Goal: Task Accomplishment & Management: Manage account settings

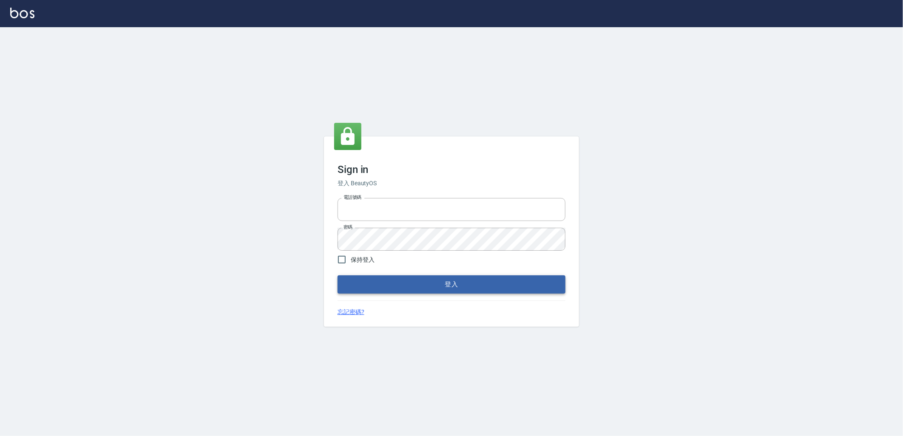
type input "0966699976"
click at [513, 288] on button "登入" at bounding box center [452, 284] width 228 height 18
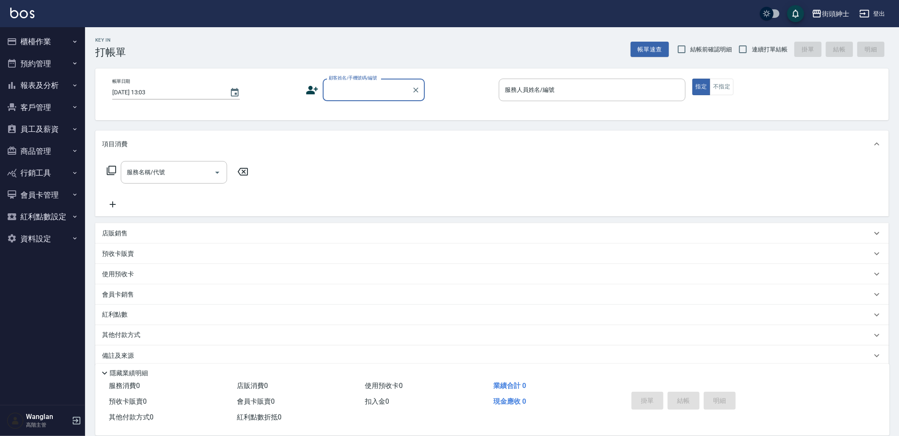
click at [26, 69] on button "預約管理" at bounding box center [42, 64] width 78 height 22
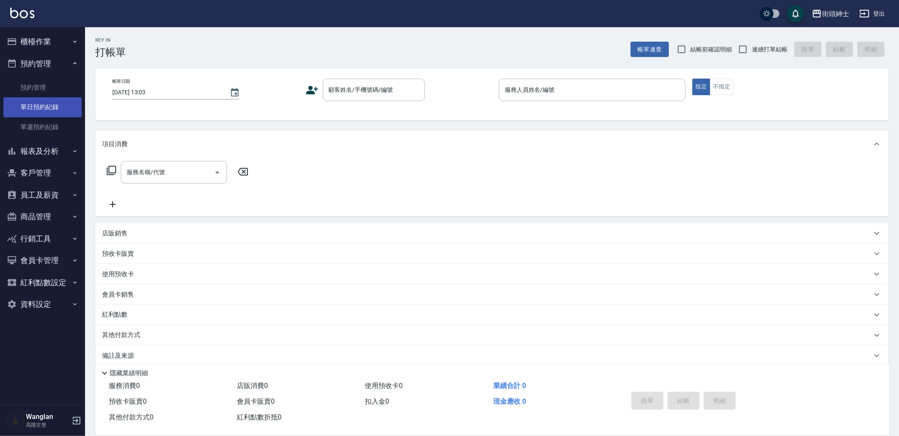
click at [45, 100] on link "單日預約紀錄" at bounding box center [42, 107] width 78 height 20
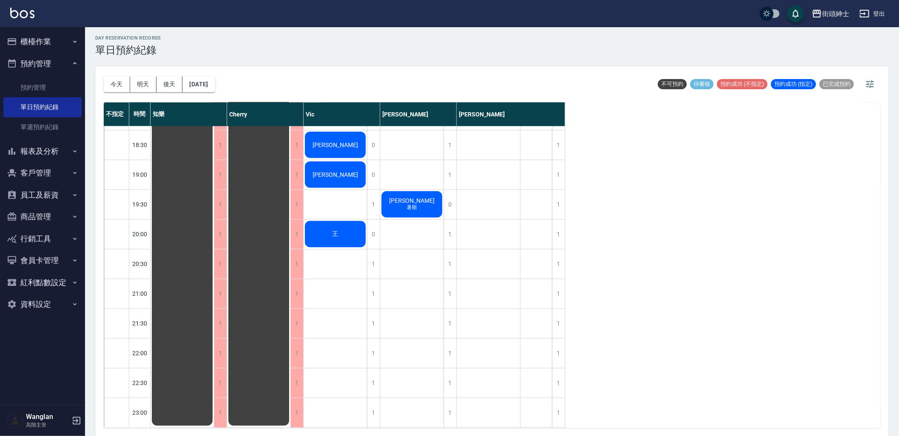
scroll to position [568, 0]
click at [27, 305] on button "資料設定" at bounding box center [42, 304] width 78 height 22
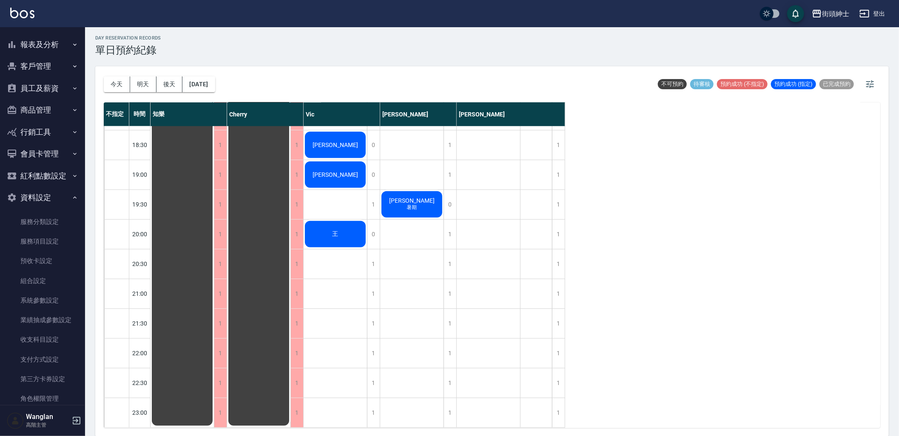
scroll to position [123, 0]
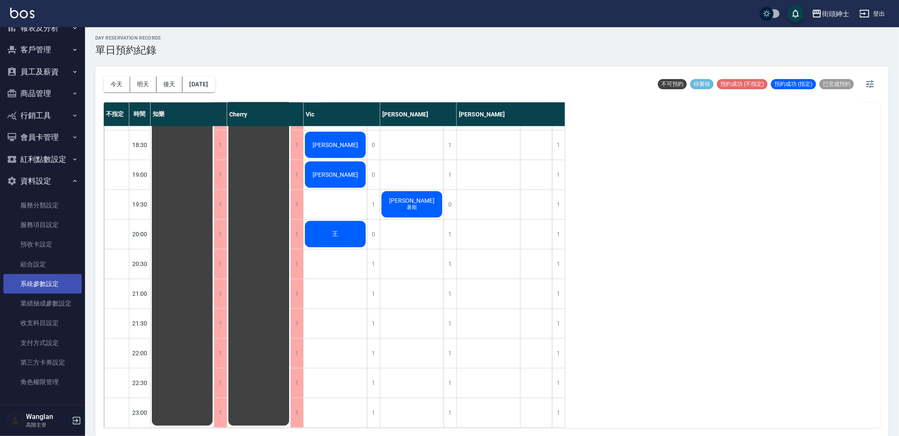
drag, startPoint x: 31, startPoint y: 285, endPoint x: 36, endPoint y: 282, distance: 5.8
click at [31, 285] on link "系統參數設定" at bounding box center [42, 284] width 78 height 20
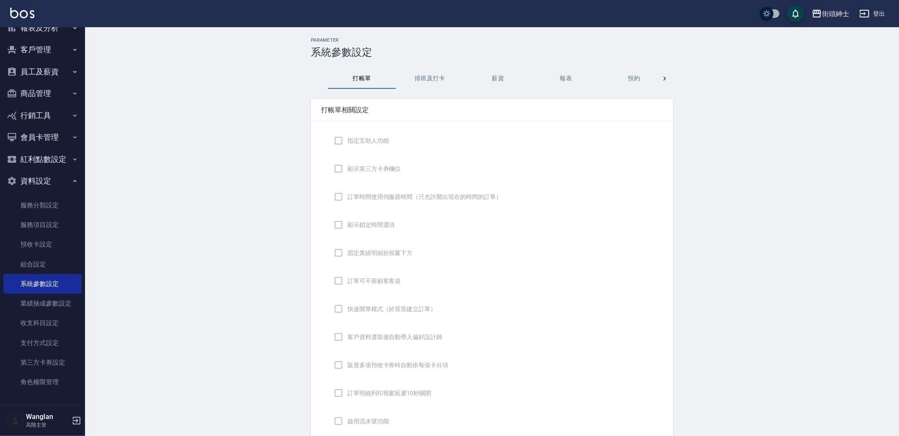
checkbox input "true"
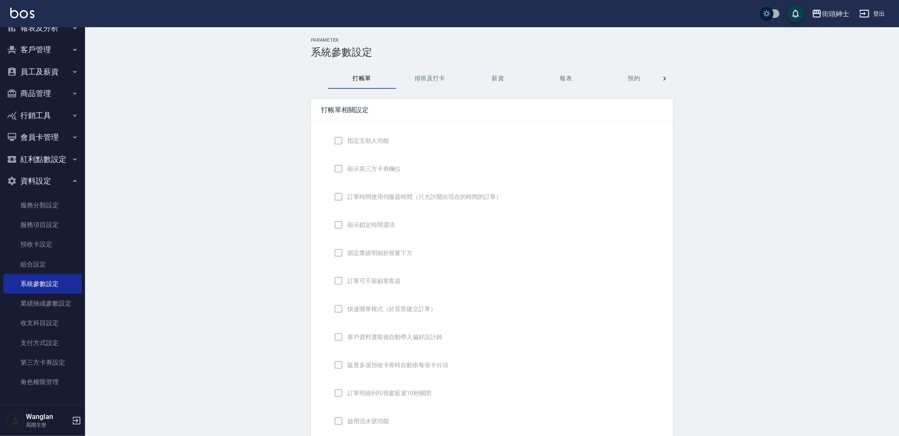
checkbox input "false"
type input "DESIGNATE"
checkbox input "true"
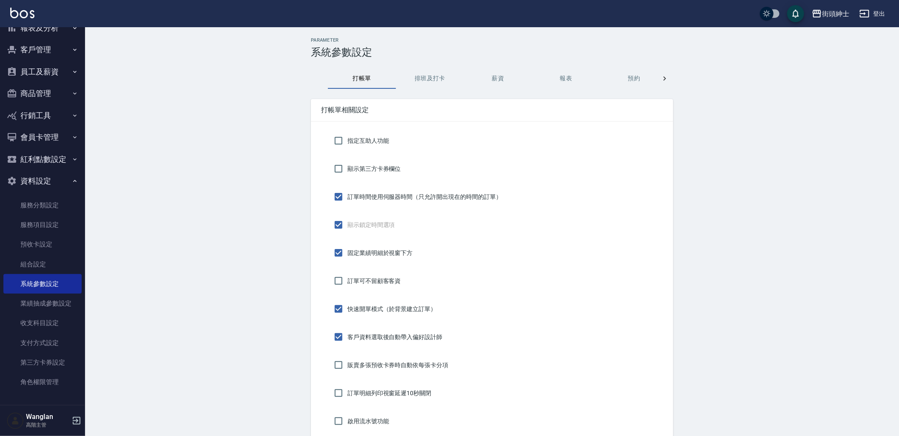
click at [639, 80] on button "預約" at bounding box center [634, 78] width 68 height 20
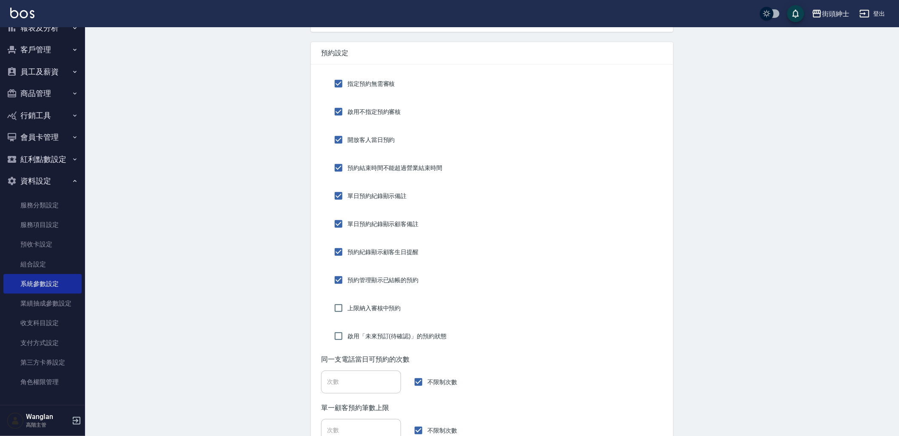
scroll to position [189, 0]
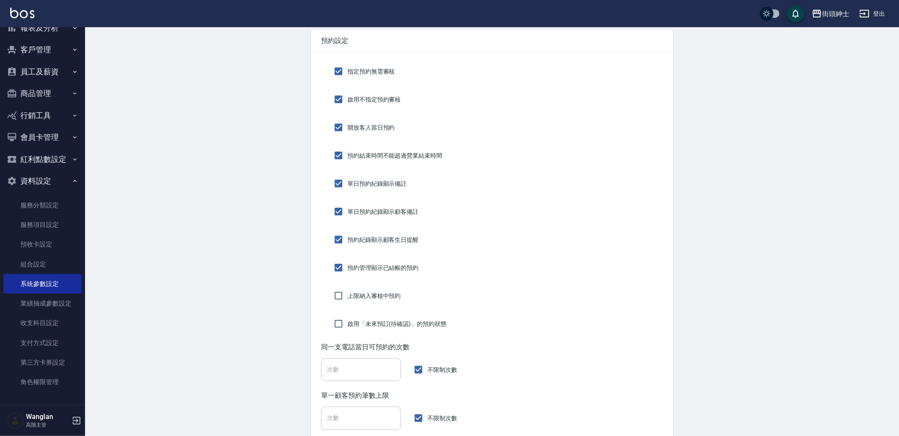
click at [359, 77] on label "指定預約無需審核" at bounding box center [361, 71] width 65 height 18
click at [347, 77] on input "指定預約無需審核" at bounding box center [338, 71] width 18 height 18
checkbox input "false"
click at [377, 96] on span "啟用不指定預約審核" at bounding box center [374, 99] width 54 height 9
click at [347, 96] on input "啟用不指定預約審核" at bounding box center [338, 100] width 18 height 18
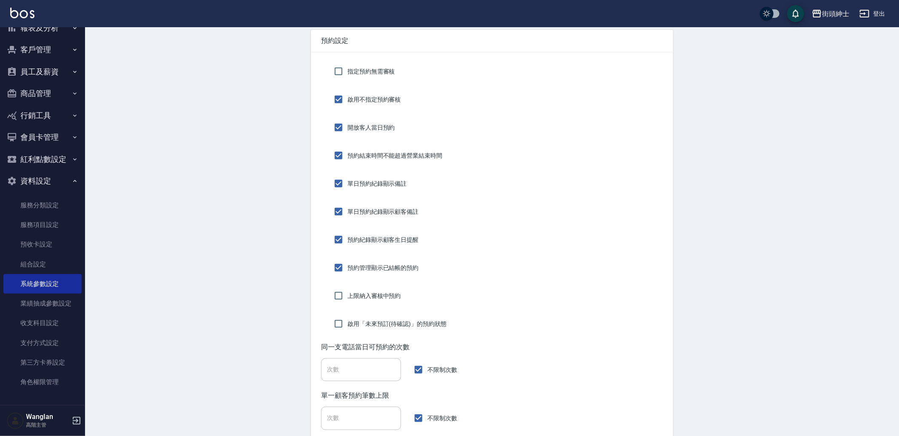
checkbox input "false"
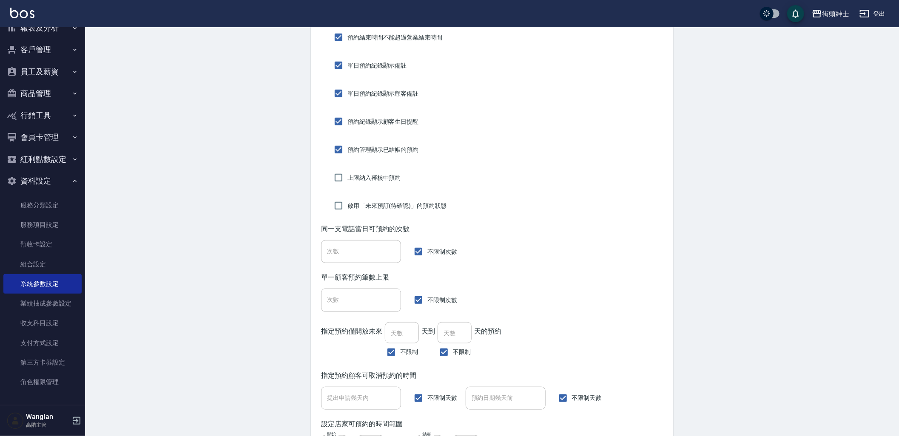
scroll to position [330, 0]
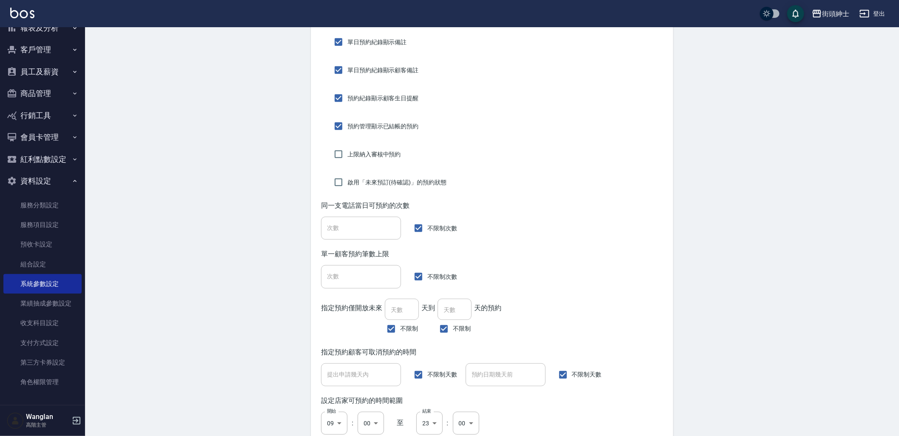
click at [460, 328] on span "不限制" at bounding box center [462, 328] width 18 height 9
click at [453, 328] on input "不限制" at bounding box center [444, 329] width 18 height 18
checkbox input "false"
click at [456, 316] on input "0" at bounding box center [454, 309] width 34 height 23
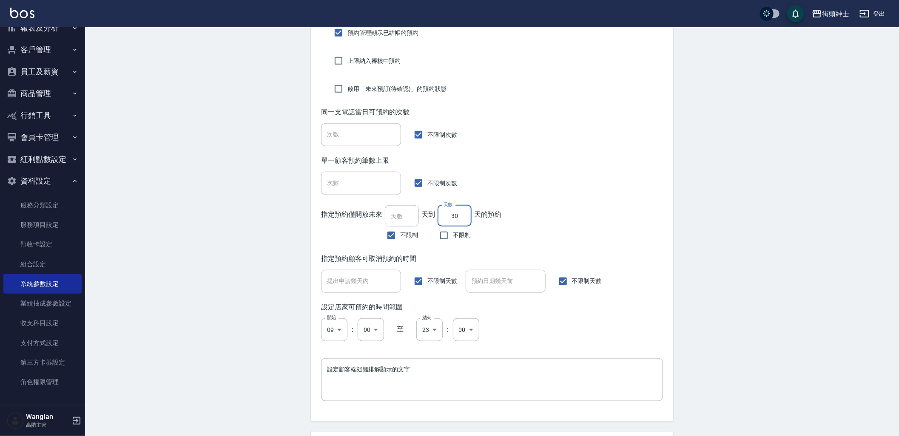
scroll to position [425, 0]
click at [454, 214] on input "30" at bounding box center [454, 214] width 34 height 23
type input "50"
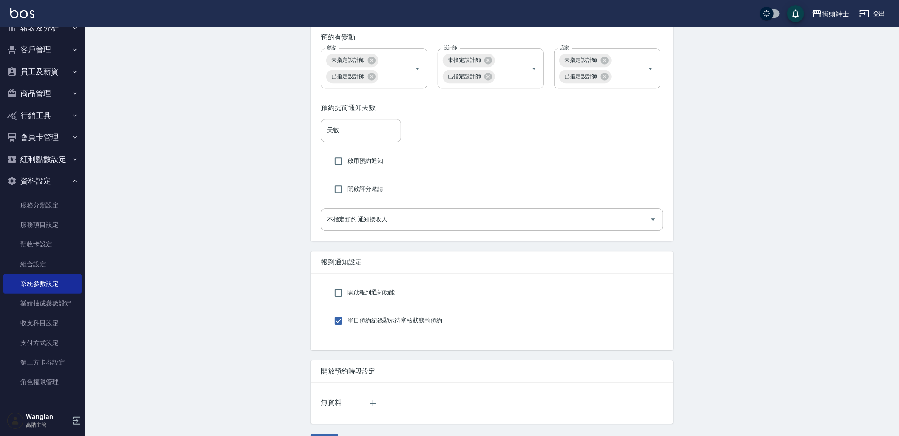
scroll to position [1551, 0]
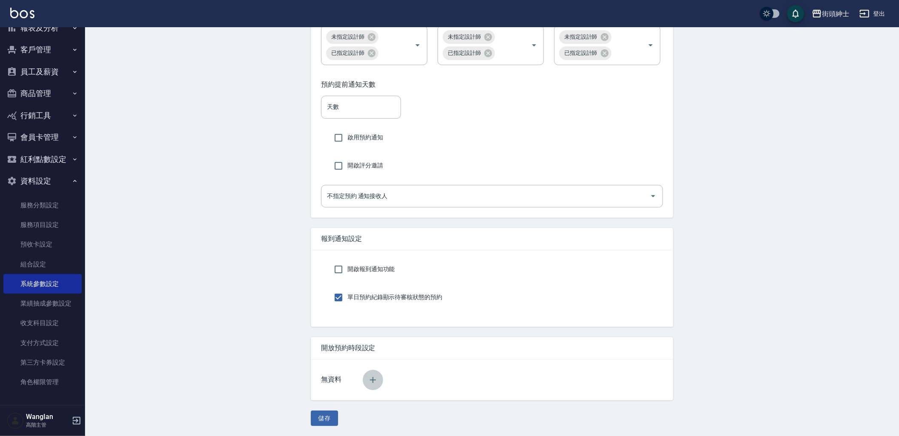
click at [371, 383] on icon "button" at bounding box center [373, 380] width 10 height 10
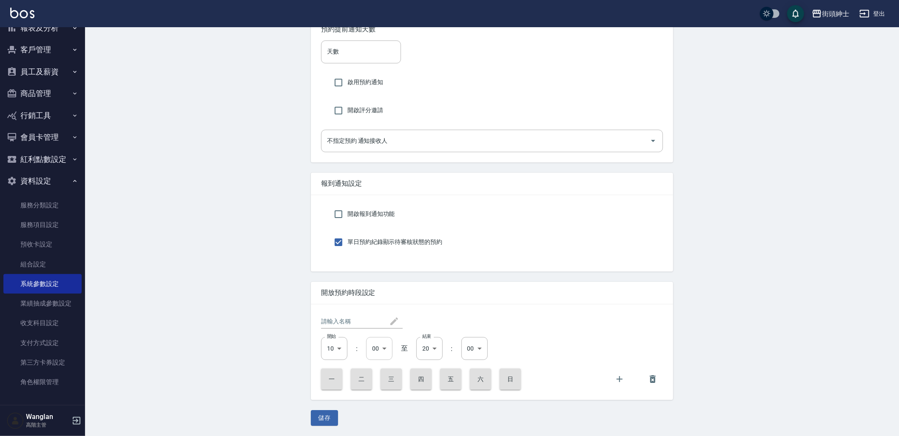
scroll to position [1605, 0]
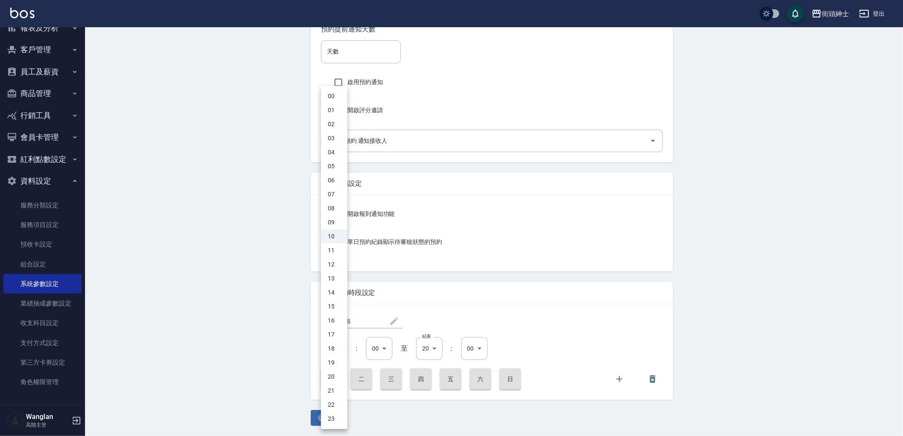
click at [335, 262] on li "12" at bounding box center [334, 265] width 26 height 14
type input "12"
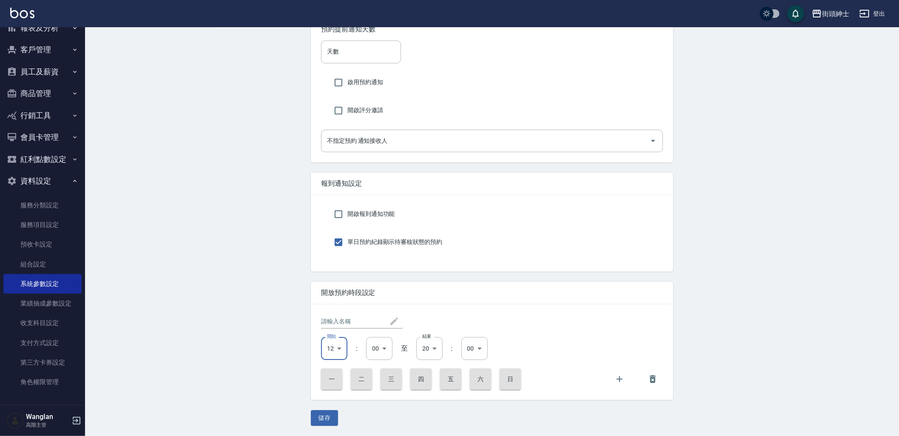
click at [473, 379] on button "六" at bounding box center [480, 379] width 21 height 21
click at [441, 377] on button "五" at bounding box center [450, 379] width 21 height 21
click at [419, 377] on button "四" at bounding box center [420, 379] width 21 height 21
click at [386, 379] on button "三" at bounding box center [390, 379] width 21 height 21
drag, startPoint x: 362, startPoint y: 377, endPoint x: 343, endPoint y: 378, distance: 19.6
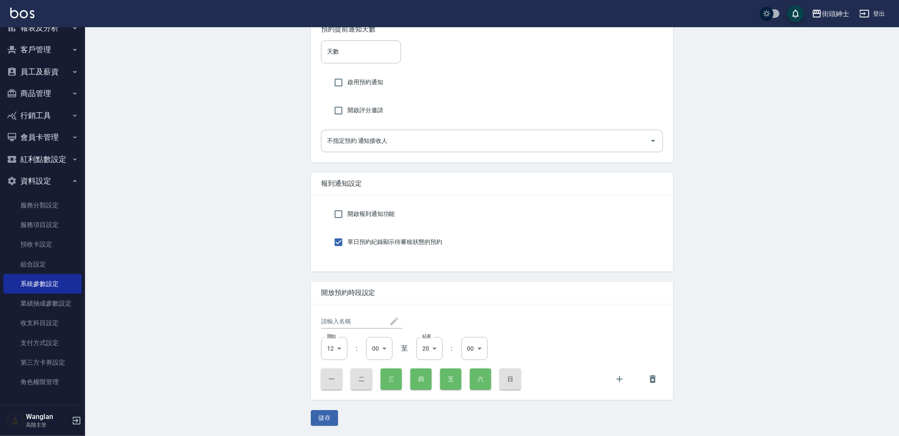
click at [362, 377] on button "二" at bounding box center [361, 379] width 21 height 21
click at [343, 378] on div "一 二 三 四 五 六 日" at bounding box center [492, 379] width 342 height 21
click at [333, 381] on button "一" at bounding box center [331, 379] width 21 height 21
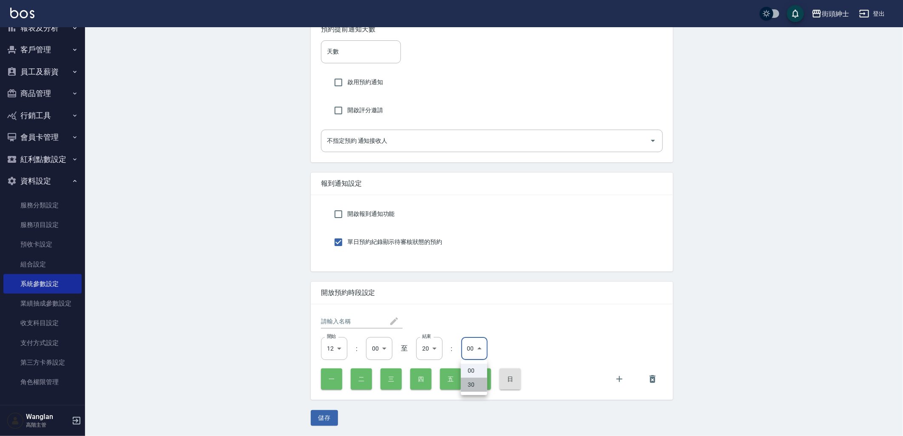
click at [478, 388] on li "30" at bounding box center [474, 385] width 26 height 14
type input "30"
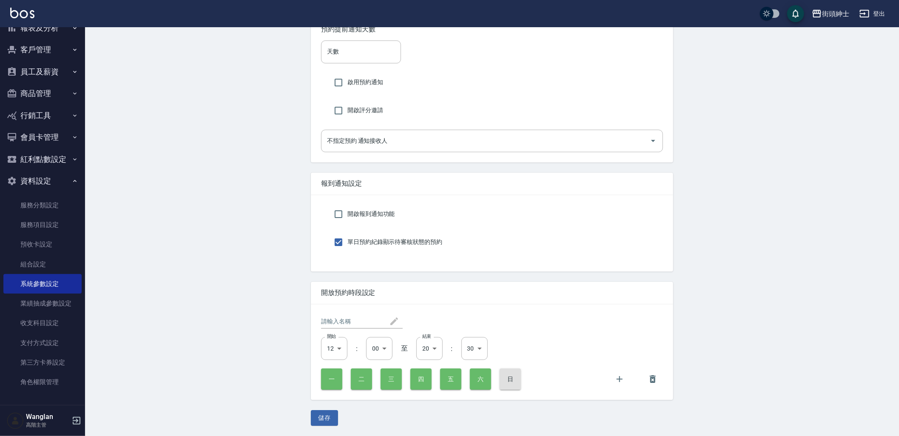
click at [342, 320] on input "text" at bounding box center [355, 322] width 68 height 14
type input "u"
type input "一"
type input "ㄆ"
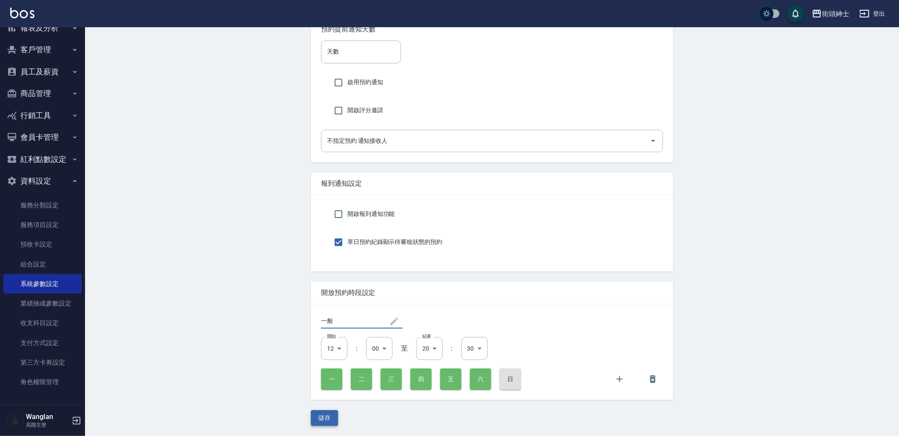
type input "一般"
click at [324, 423] on button "儲存" at bounding box center [324, 418] width 27 height 16
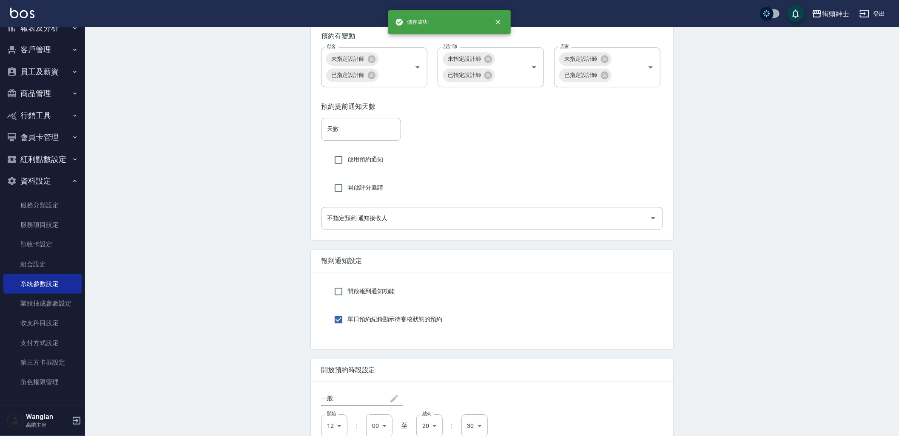
scroll to position [1511, 0]
click at [401, 227] on input "不指定預約 通知接收人" at bounding box center [485, 219] width 321 height 15
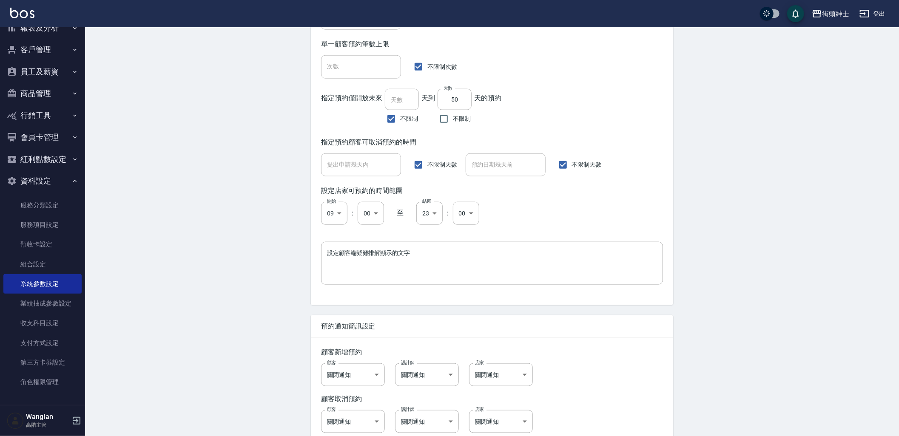
scroll to position [567, 0]
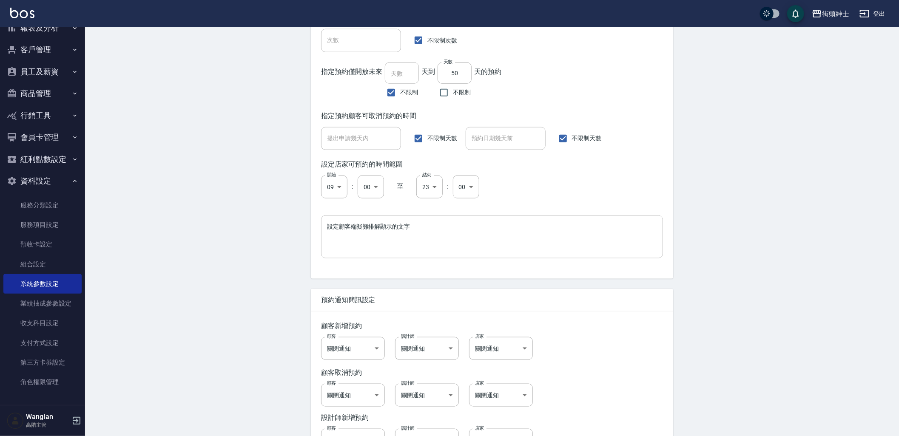
click at [412, 248] on textarea "設定顧客端疑難排解顯示的文字" at bounding box center [492, 236] width 330 height 29
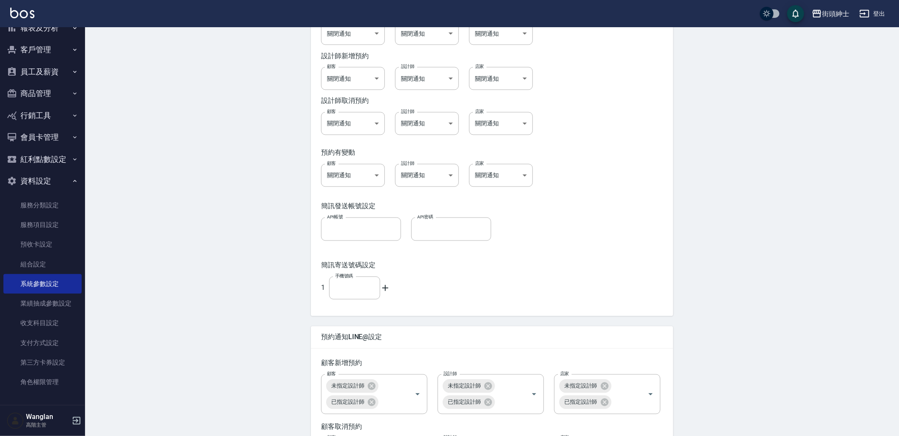
scroll to position [945, 0]
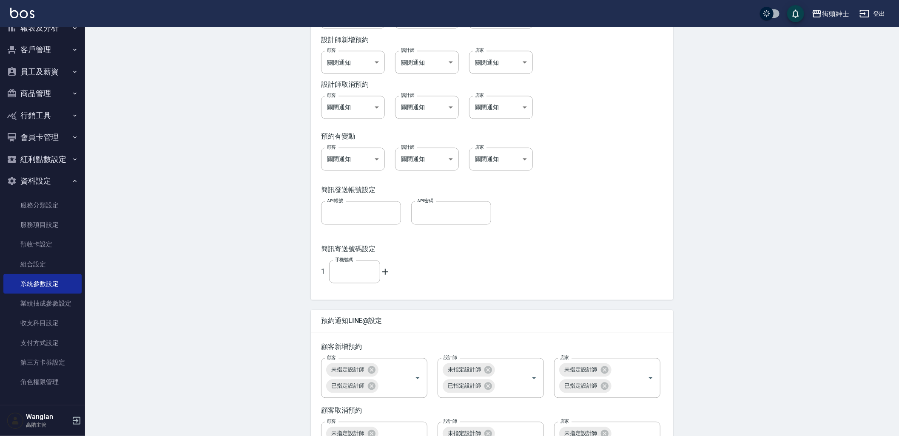
drag, startPoint x: 783, startPoint y: 163, endPoint x: 681, endPoint y: 71, distance: 137.5
click at [781, 162] on div "Parameter 系統參數設定 打帳單 排班及打卡 薪資 報表 預約 業績依據及抽成 密碼 功能設定 顧客追蹤 顧客端 設計師端 同時段預約人數上限 不指定…" at bounding box center [492, 82] width 814 height 1999
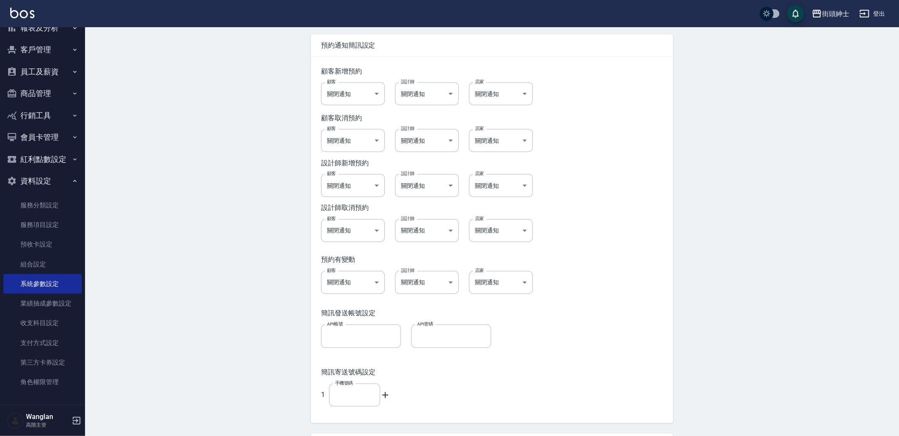
scroll to position [803, 0]
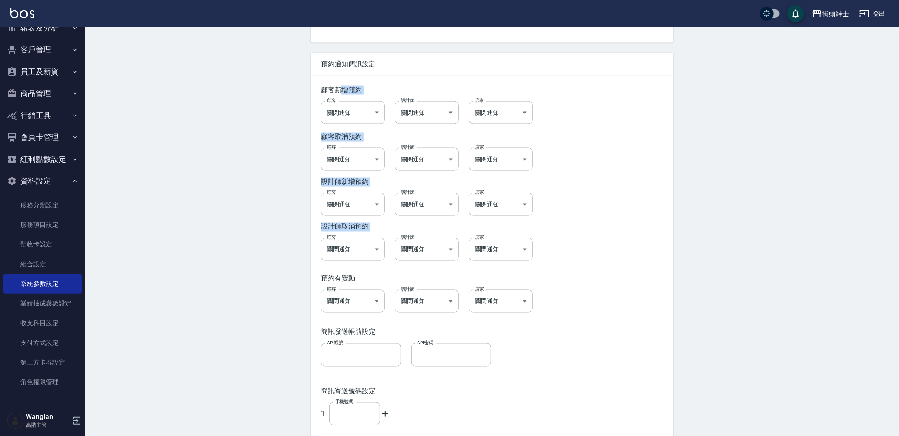
drag, startPoint x: 344, startPoint y: 90, endPoint x: 697, endPoint y: 256, distance: 390.0
click at [697, 256] on div "Parameter 系統參數設定 打帳單 排班及打卡 薪資 報表 預約 業績依據及抽成 密碼 功能設定 顧客追蹤 顧客端 設計師端 同時段預約人數上限 不指定…" at bounding box center [492, 224] width 814 height 1999
drag, startPoint x: 697, startPoint y: 256, endPoint x: 635, endPoint y: 295, distance: 73.2
click at [635, 296] on div "顧客 關閉通知 false 顧客 設計師 關閉通知 false 設計師 店家 關閉通知 false 店家" at bounding box center [487, 296] width 352 height 33
drag, startPoint x: 330, startPoint y: 91, endPoint x: 373, endPoint y: 91, distance: 42.9
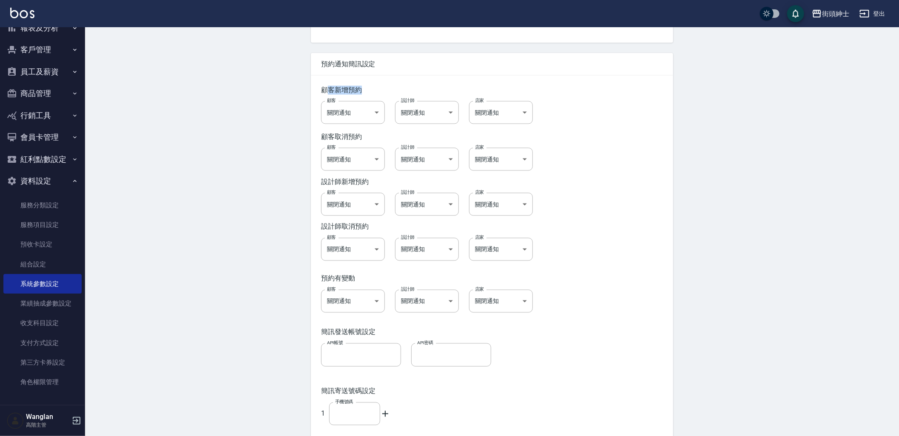
click at [373, 91] on div "顧客新增預約" at bounding box center [492, 90] width 342 height 9
drag, startPoint x: 373, startPoint y: 91, endPoint x: 332, endPoint y: 91, distance: 41.7
click at [332, 91] on div "顧客新增預約" at bounding box center [492, 90] width 342 height 9
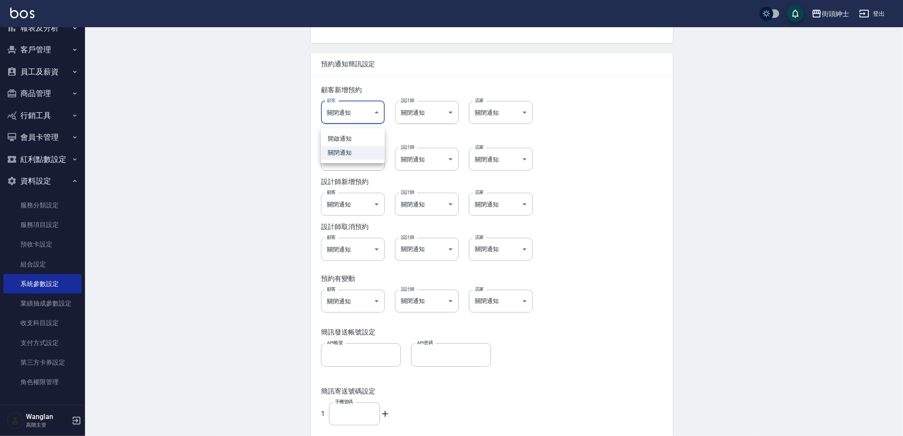
click at [370, 113] on body "街頭紳士 登出 櫃檯作業 打帳單 帳單列表 掛單列表 座位開單 營業儀表板 現金收支登錄 高階收支登錄 材料自購登錄 每日結帳 排班表 現場電腦打卡 掃碼打卡…" at bounding box center [451, 210] width 903 height 2026
click at [286, 116] on div at bounding box center [451, 218] width 903 height 436
click at [431, 124] on body "街頭紳士 登出 櫃檯作業 打帳單 帳單列表 掛單列表 座位開單 營業儀表板 現金收支登錄 高階收支登錄 材料自購登錄 每日結帳 排班表 現場電腦打卡 掃碼打卡…" at bounding box center [451, 210] width 903 height 2026
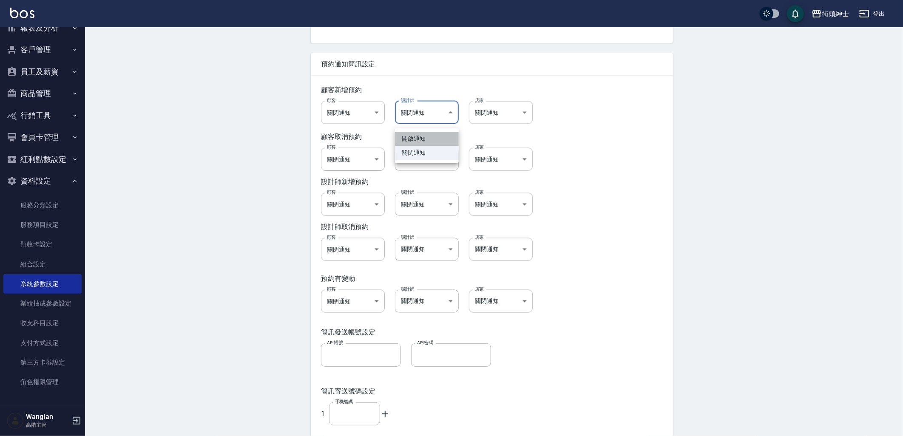
click at [424, 143] on li "開啟通知" at bounding box center [427, 139] width 64 height 14
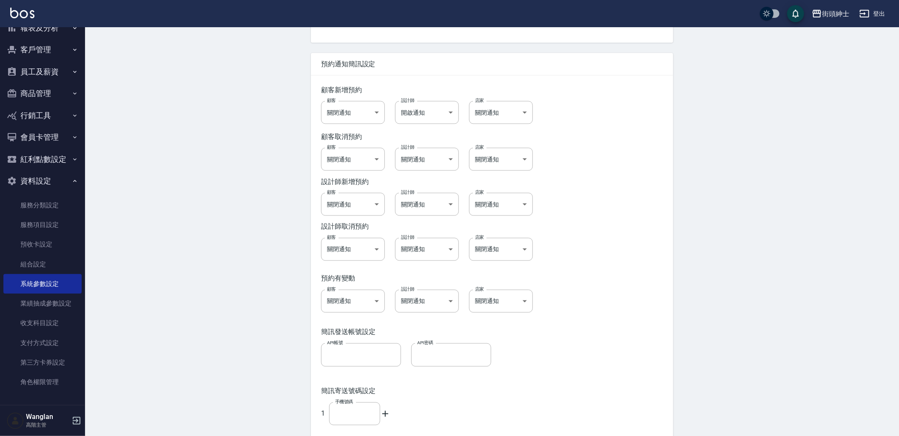
click at [859, 321] on div "Parameter 系統參數設定 打帳單 排班及打卡 薪資 報表 預約 業績依據及抽成 密碼 功能設定 顧客追蹤 顧客端 設計師端 同時段預約人數上限 不指定…" at bounding box center [492, 224] width 814 height 1999
click at [171, 259] on div "Parameter 系統參數設定 打帳單 排班及打卡 薪資 報表 預約 業績依據及抽成 密碼 功能設定 顧客追蹤 顧客端 設計師端 同時段預約人數上限 不指定…" at bounding box center [492, 224] width 814 height 1999
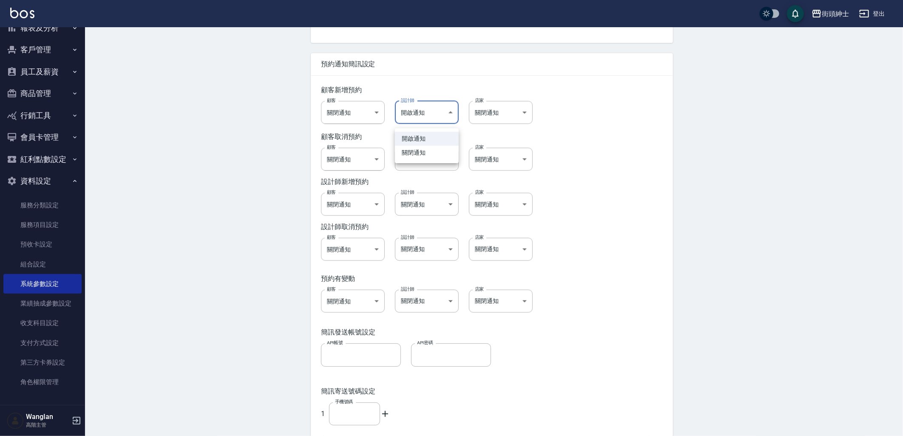
click at [427, 125] on body "街頭紳士 登出 櫃檯作業 打帳單 帳單列表 掛單列表 座位開單 營業儀表板 現金收支登錄 高階收支登錄 材料自購登錄 每日結帳 排班表 現場電腦打卡 掃碼打卡…" at bounding box center [451, 210] width 903 height 2026
click at [411, 155] on li "關閉通知" at bounding box center [427, 153] width 64 height 14
type input "false"
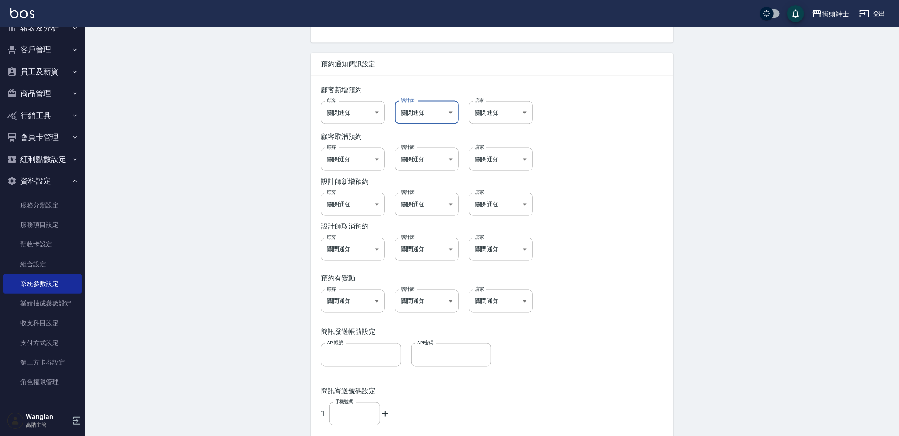
click at [329, 139] on div "顧客取消預約" at bounding box center [492, 137] width 342 height 9
click at [679, 151] on div "Parameter 系統參數設定 打帳單 排班及打卡 薪資 報表 預約 業績依據及抽成 密碼 功能設定 顧客追蹤 顧客端 設計師端 同時段預約人數上限 不指定…" at bounding box center [492, 224] width 383 height 1978
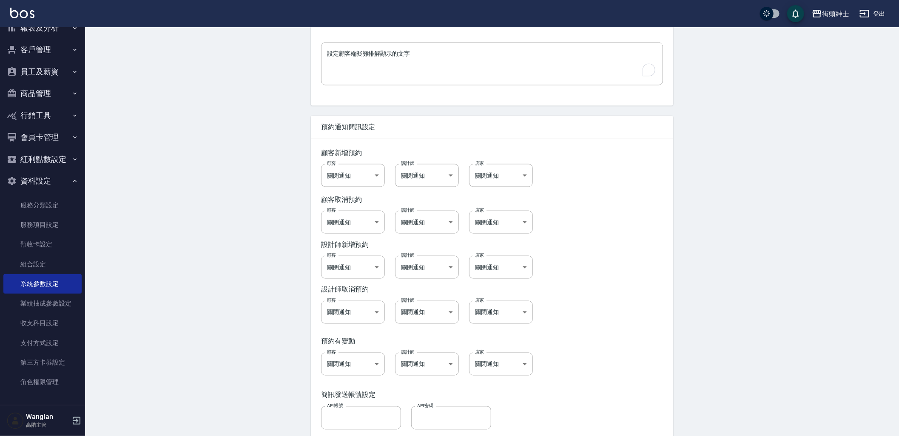
scroll to position [705, 0]
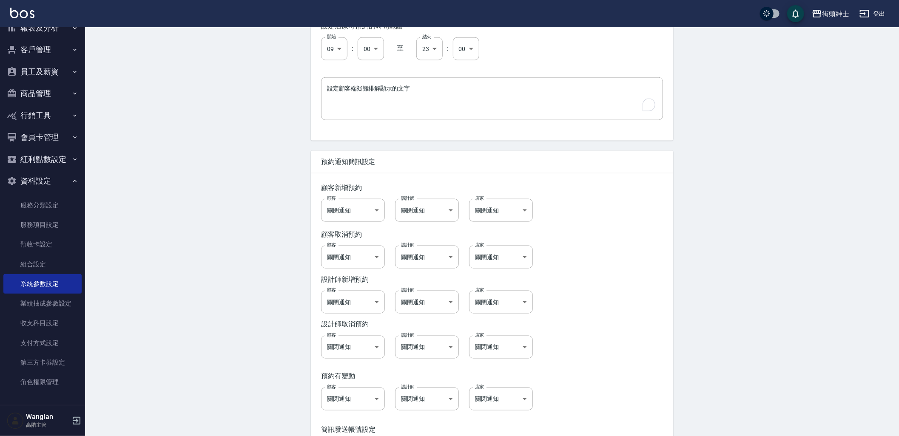
click at [166, 320] on div "Parameter 系統參數設定 打帳單 排班及打卡 薪資 報表 預約 業績依據及抽成 密碼 功能設定 顧客追蹤 顧客端 設計師端 同時段預約人數上限 不指定…" at bounding box center [492, 321] width 814 height 1999
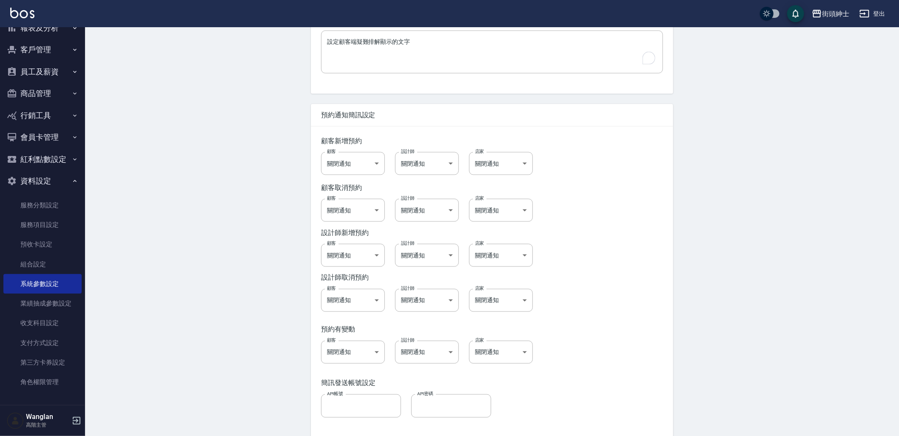
scroll to position [752, 0]
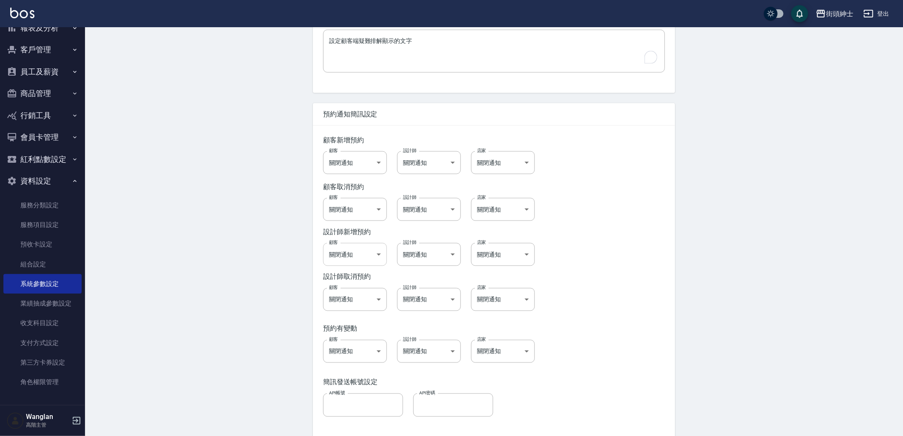
click at [372, 267] on body "街頭紳士 登出 櫃檯作業 打帳單 帳單列表 掛單列表 座位開單 營業儀表板 現金收支登錄 高階收支登錄 材料自購登錄 每日結帳 排班表 現場電腦打卡 掃碼打卡…" at bounding box center [451, 261] width 903 height 2026
click at [367, 287] on li "開啟通知" at bounding box center [353, 283] width 64 height 14
type input "true"
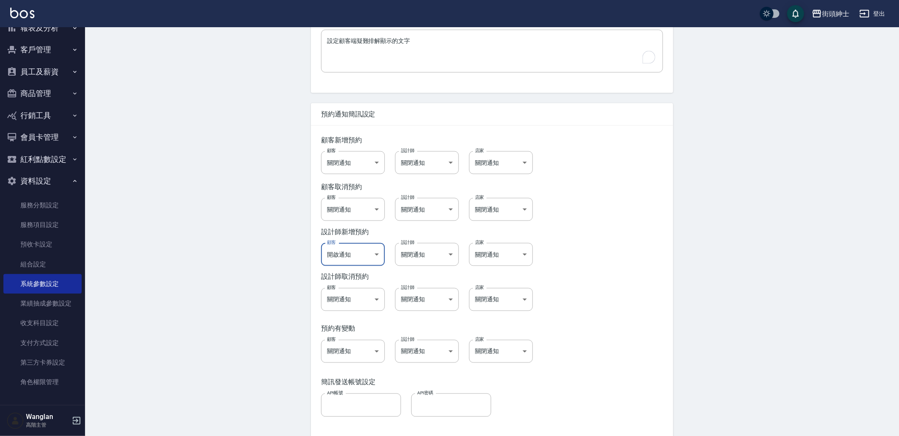
click at [294, 345] on div "Parameter 系統參數設定 打帳單 排班及打卡 薪資 報表 預約 業績依據及抽成 密碼 功能設定 顧客追蹤 顧客端 設計師端 同時段預約人數上限 不指定…" at bounding box center [492, 274] width 814 height 1999
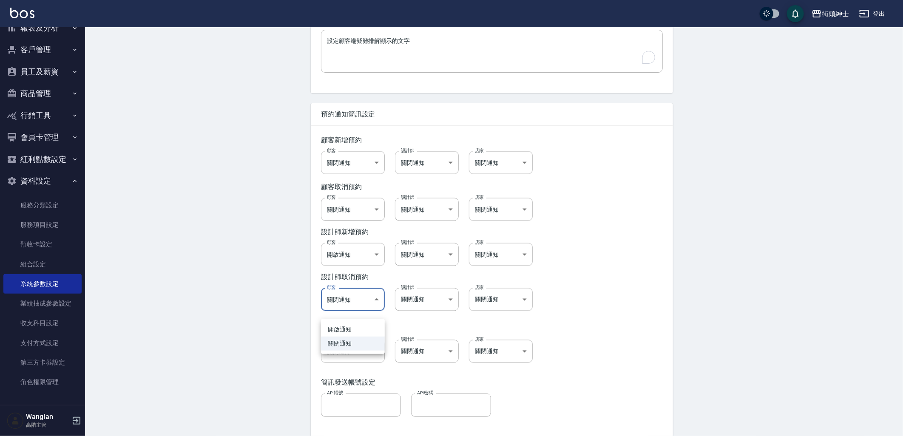
click at [361, 302] on body "街頭紳士 登出 櫃檯作業 打帳單 帳單列表 掛單列表 座位開單 營業儀表板 現金收支登錄 高階收支登錄 材料自購登錄 每日結帳 排班表 現場電腦打卡 掃碼打卡…" at bounding box center [451, 261] width 903 height 2026
click at [629, 340] on div at bounding box center [451, 218] width 903 height 436
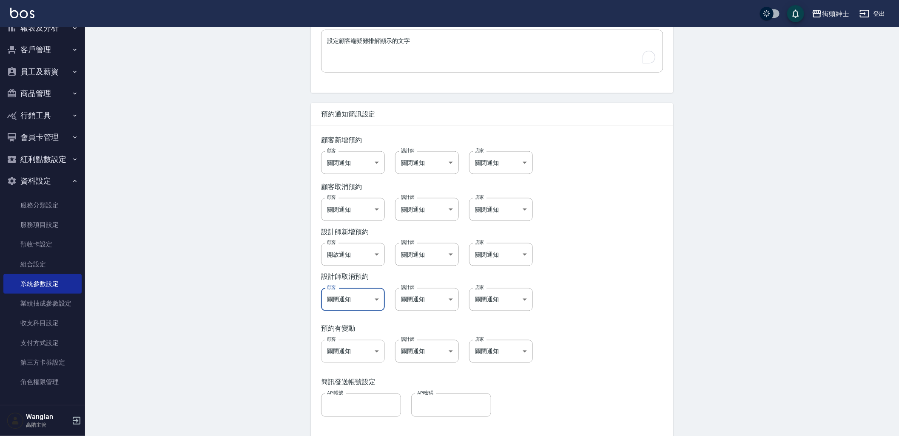
click at [350, 363] on body "街頭紳士 登出 櫃檯作業 打帳單 帳單列表 掛單列表 座位開單 營業儀表板 現金收支登錄 高階收支登錄 材料自購登錄 每日結帳 排班表 現場電腦打卡 掃碼打卡…" at bounding box center [449, 261] width 899 height 2026
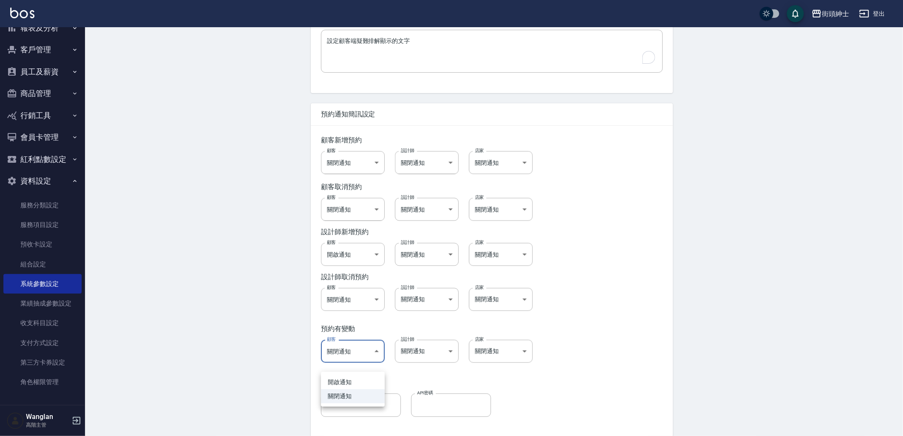
click at [361, 384] on li "開啟通知" at bounding box center [353, 382] width 64 height 14
type input "true"
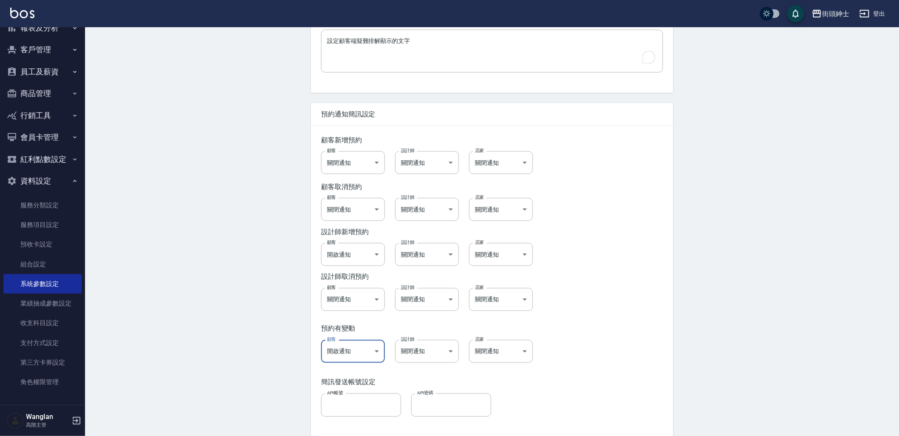
click at [630, 381] on div "簡訊發送帳號設定 API帳號 API帳號 API密碼 API密碼" at bounding box center [492, 397] width 362 height 59
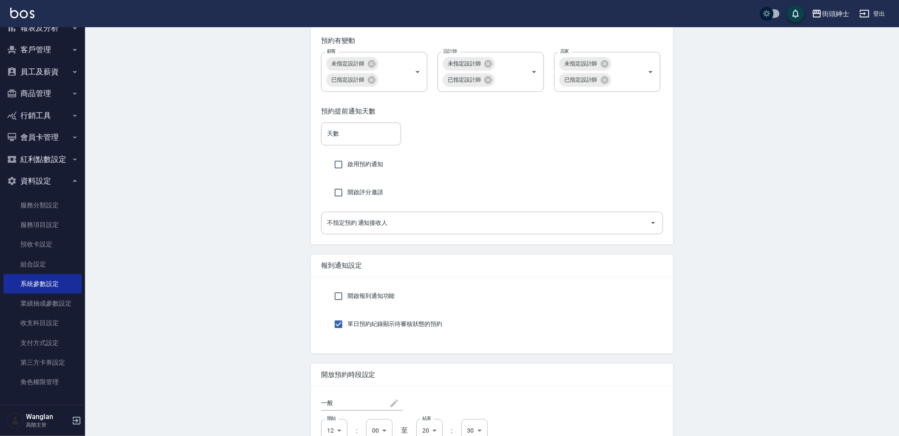
scroll to position [1605, 0]
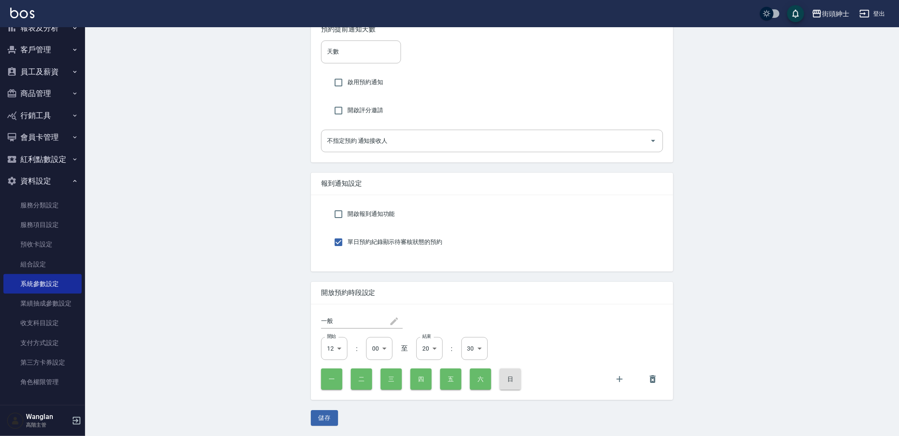
click at [320, 414] on button "儲存" at bounding box center [324, 418] width 27 height 16
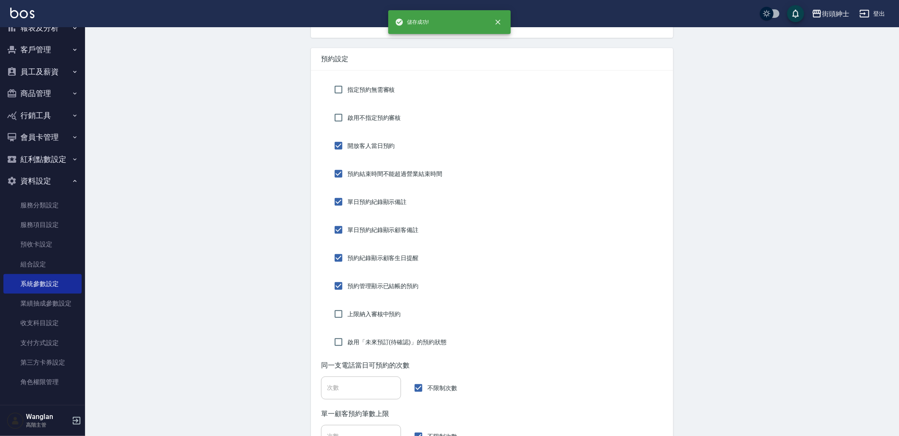
scroll to position [0, 0]
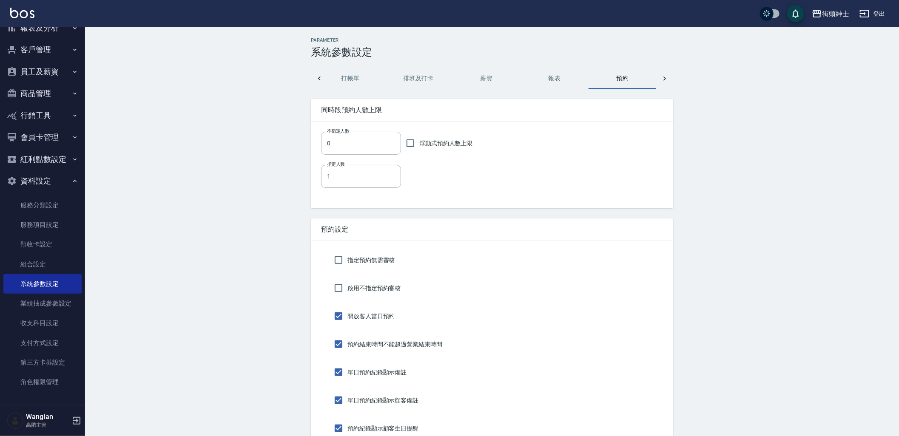
drag, startPoint x: 660, startPoint y: 85, endPoint x: 627, endPoint y: 158, distance: 79.9
click at [466, 149] on label "浮動式預約人數上限" at bounding box center [436, 143] width 71 height 18
click at [419, 149] on input "浮動式預約人數上限" at bounding box center [410, 143] width 18 height 18
checkbox input "true"
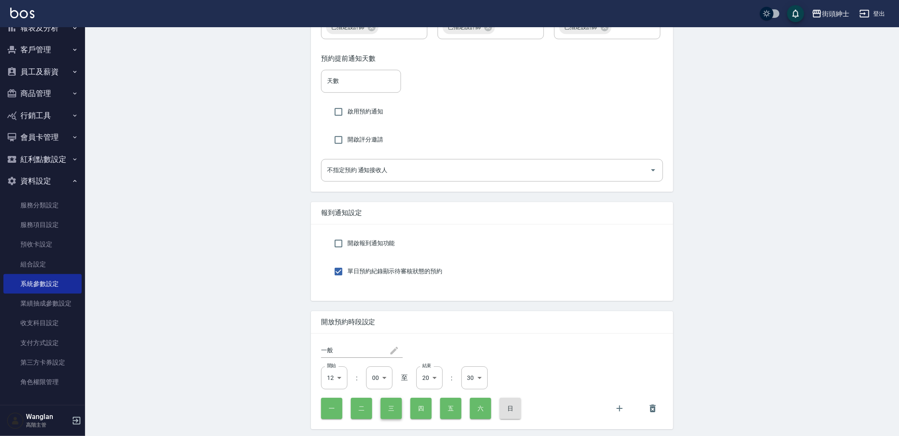
scroll to position [1605, 0]
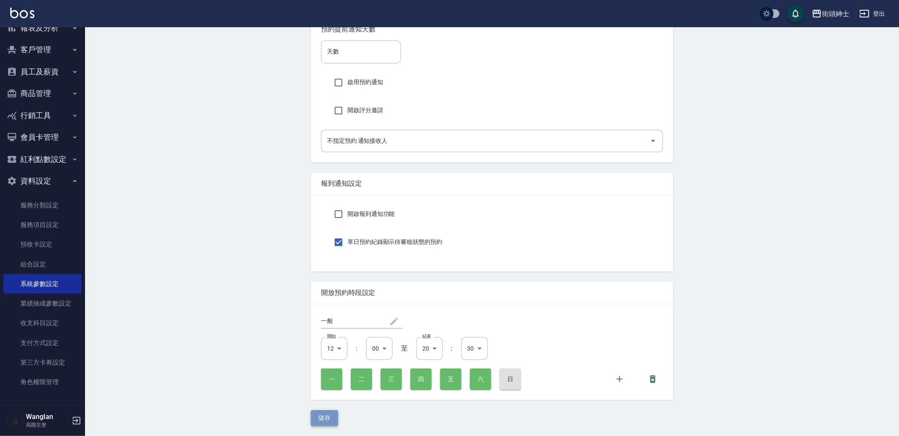
click at [322, 412] on button "儲存" at bounding box center [324, 418] width 27 height 16
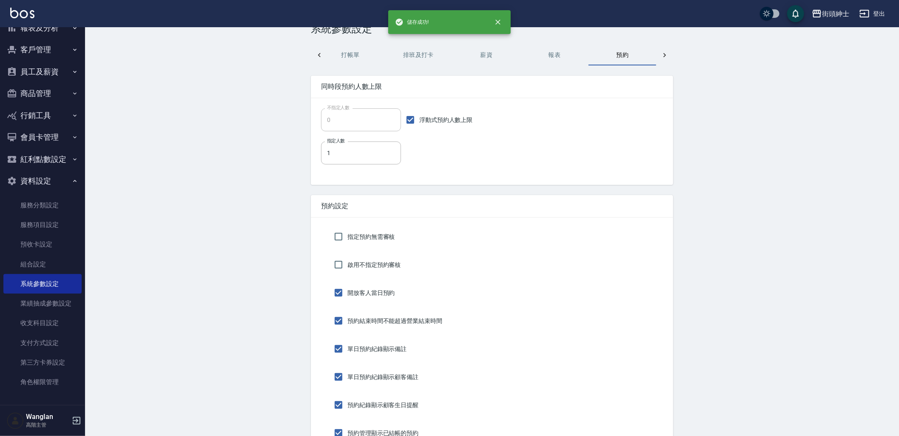
scroll to position [0, 0]
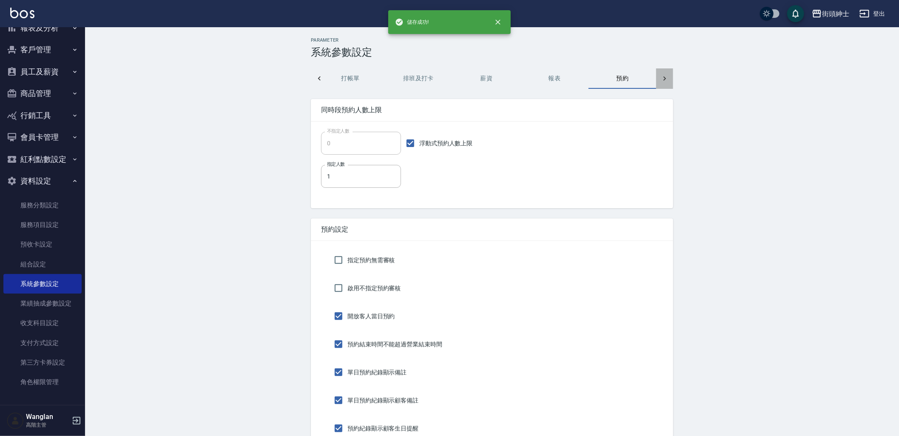
click at [662, 82] on icon at bounding box center [664, 78] width 9 height 9
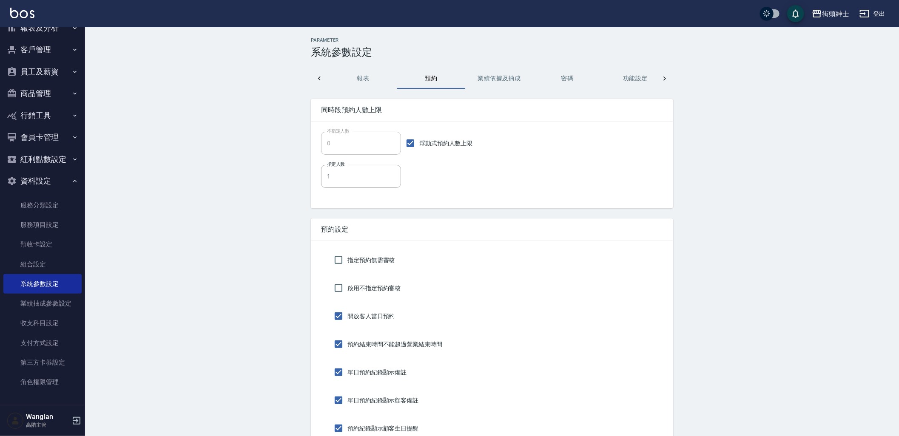
scroll to position [0, 284]
click at [456, 84] on button "密碼" at bounding box center [486, 78] width 68 height 20
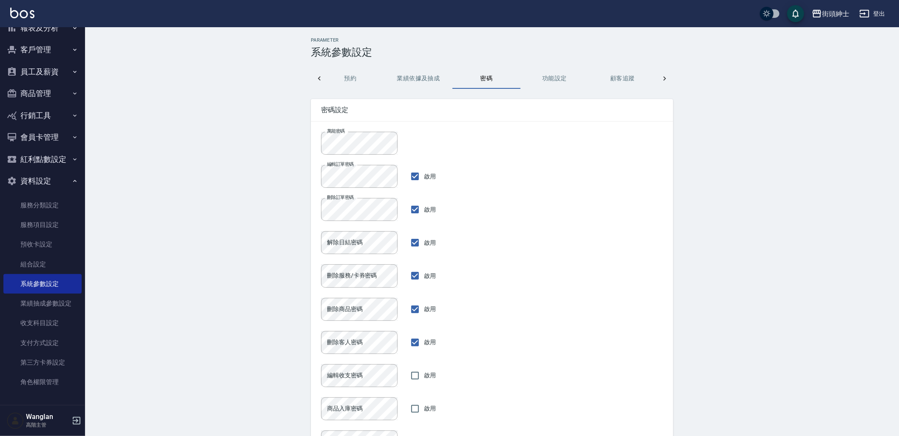
click at [513, 85] on button "密碼" at bounding box center [486, 78] width 68 height 20
click at [549, 79] on button "功能設定" at bounding box center [554, 78] width 68 height 20
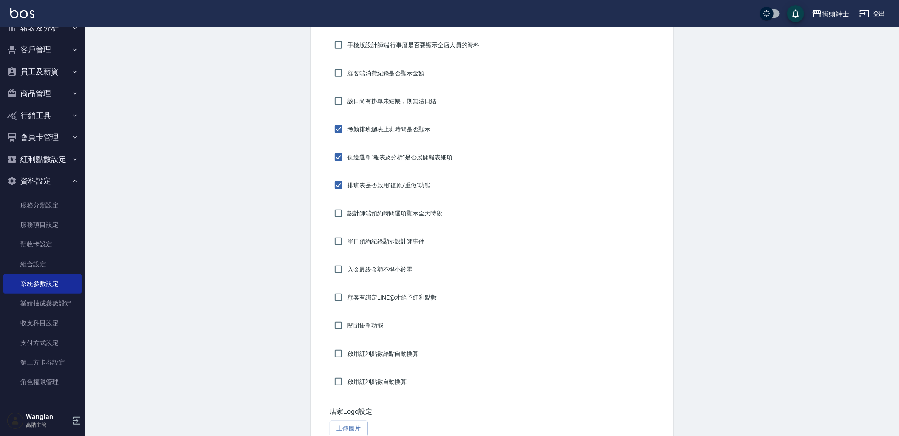
scroll to position [0, 0]
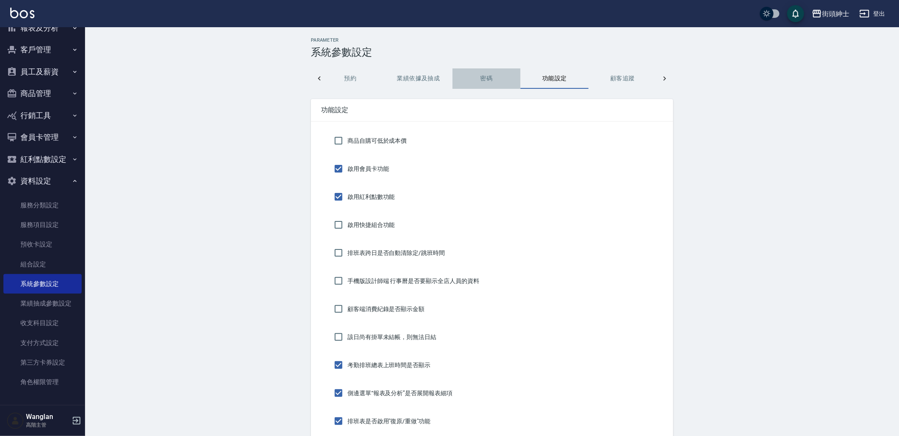
drag, startPoint x: 475, startPoint y: 77, endPoint x: 519, endPoint y: 73, distance: 43.9
click at [474, 77] on button "密碼" at bounding box center [486, 78] width 68 height 20
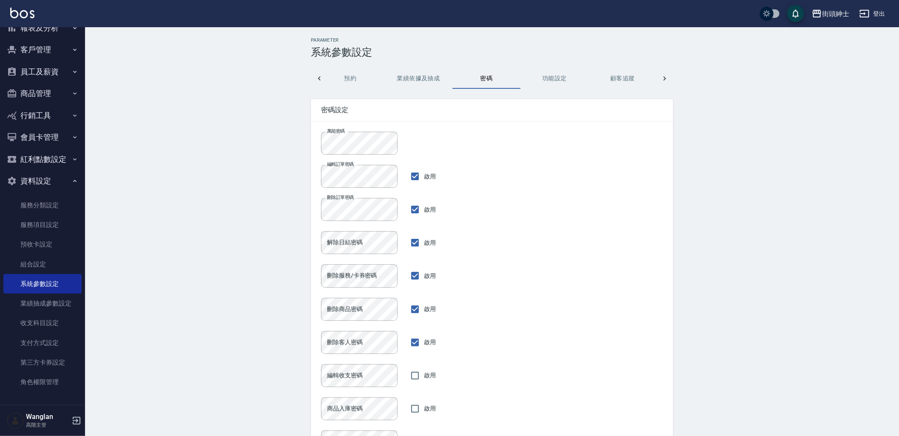
click at [667, 77] on icon at bounding box center [664, 78] width 9 height 9
click at [563, 82] on button "顧客端" at bounding box center [554, 78] width 68 height 20
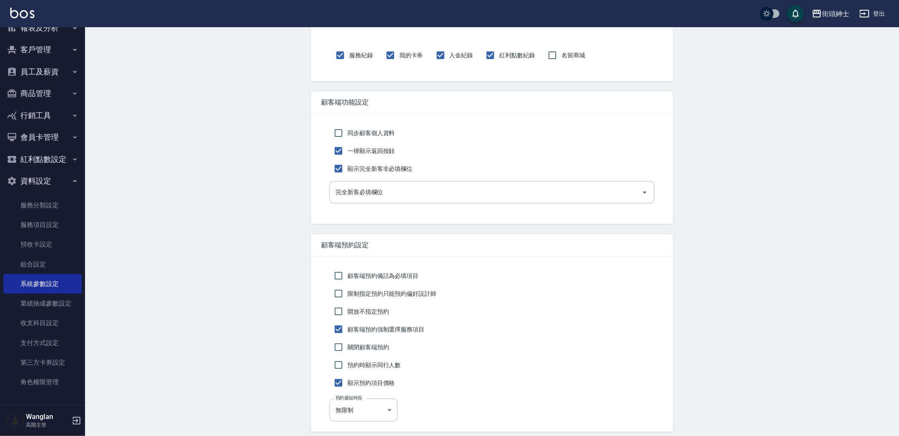
scroll to position [94, 0]
click at [371, 309] on span "開放不指定預約" at bounding box center [368, 309] width 42 height 9
click at [347, 309] on input "開放不指定預約" at bounding box center [338, 310] width 18 height 18
checkbox input "true"
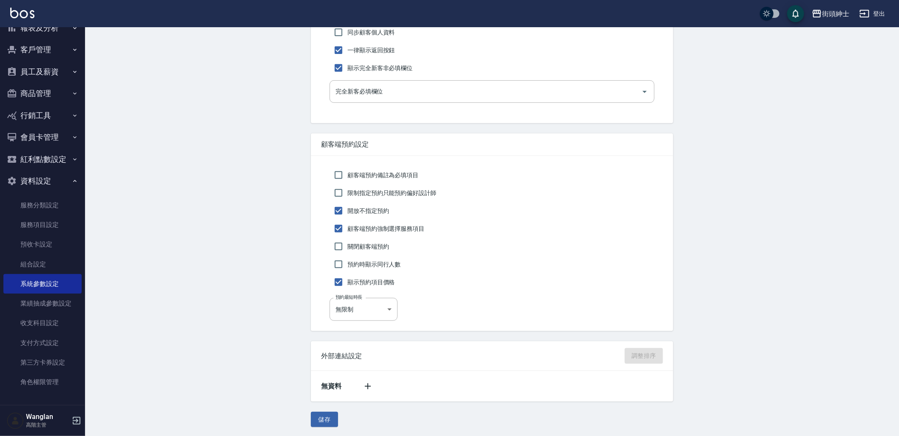
scroll to position [194, 0]
click at [328, 406] on div "Parameter 系統參數設定 打帳單 排班及打卡 薪資 報表 預約 業績依據及抽成 密碼 功能設定 顧客追蹤 顧客端 設計師端 頁面顯示設定 服務紀錄 我…" at bounding box center [492, 135] width 383 height 583
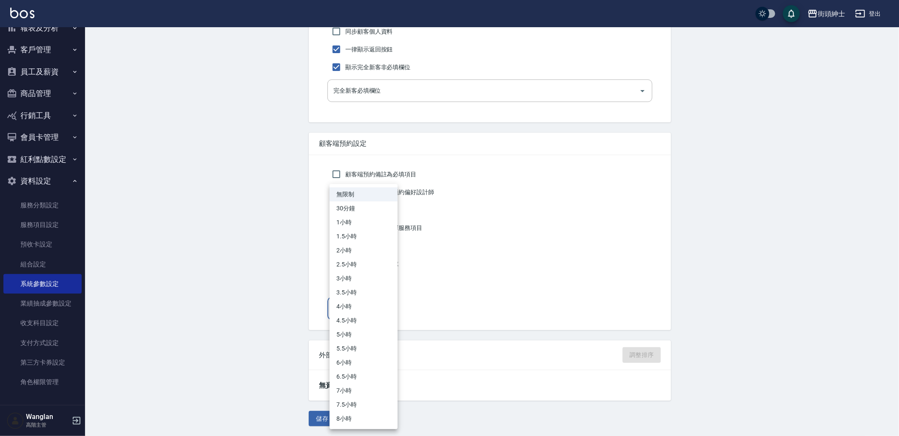
click at [371, 305] on body "街頭紳士 登出 櫃檯作業 打帳單 帳單列表 掛單列表 座位開單 營業儀表板 現金收支登錄 高階收支登錄 材料自購登錄 每日結帳 排班表 現場電腦打卡 掃碼打卡…" at bounding box center [449, 121] width 899 height 630
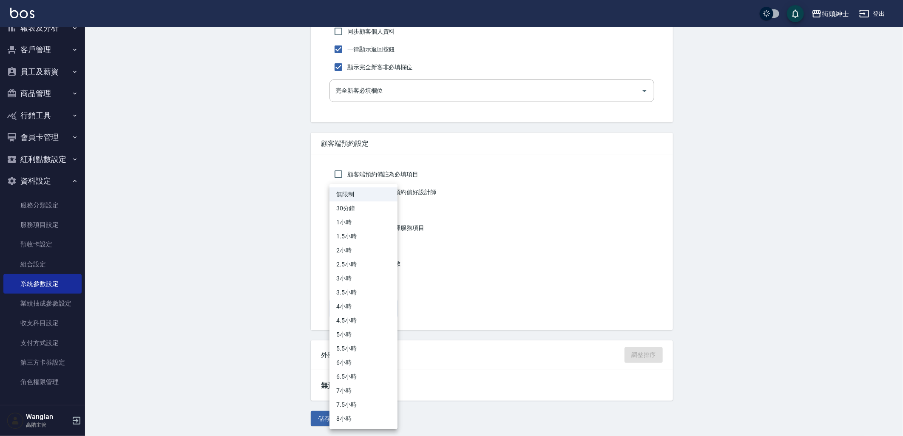
click at [299, 316] on div at bounding box center [451, 218] width 903 height 436
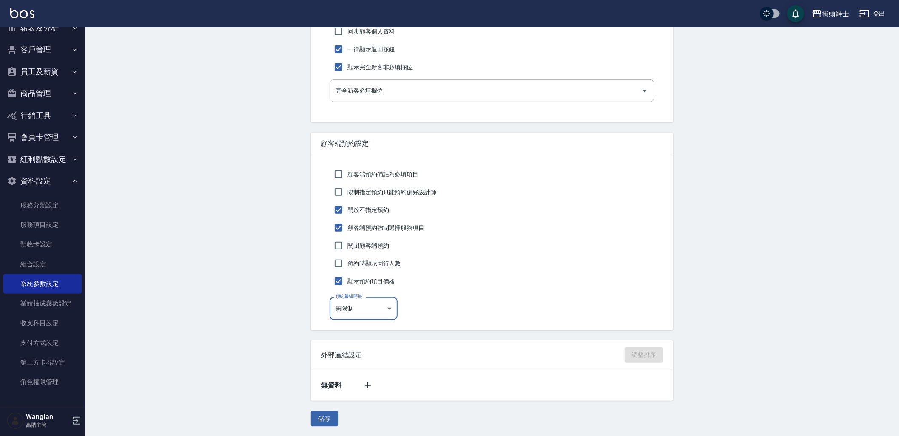
click at [326, 413] on button "儲存" at bounding box center [324, 419] width 27 height 16
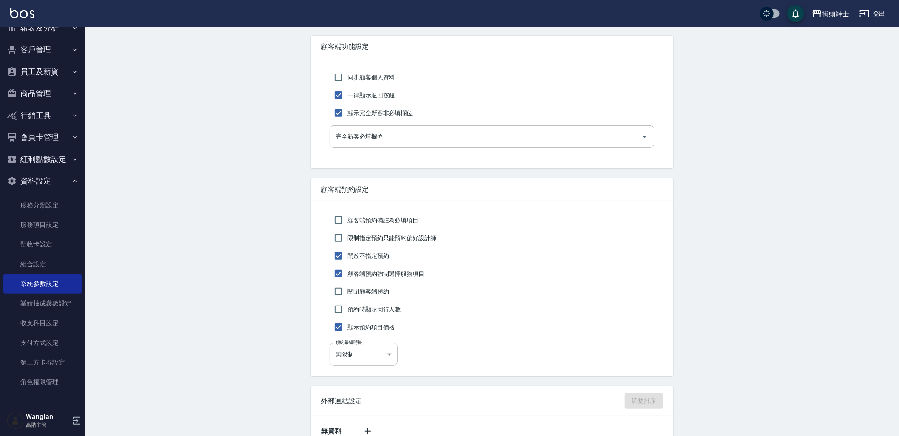
scroll to position [0, 0]
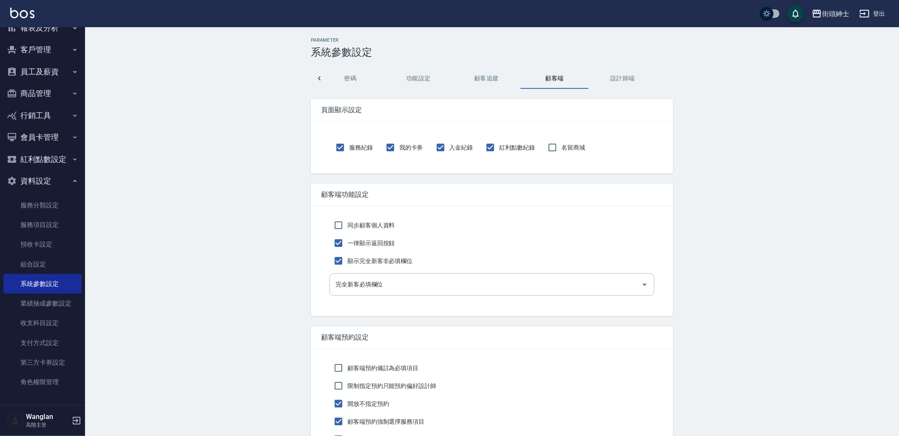
click at [492, 72] on button "顧客追蹤" at bounding box center [486, 78] width 68 height 20
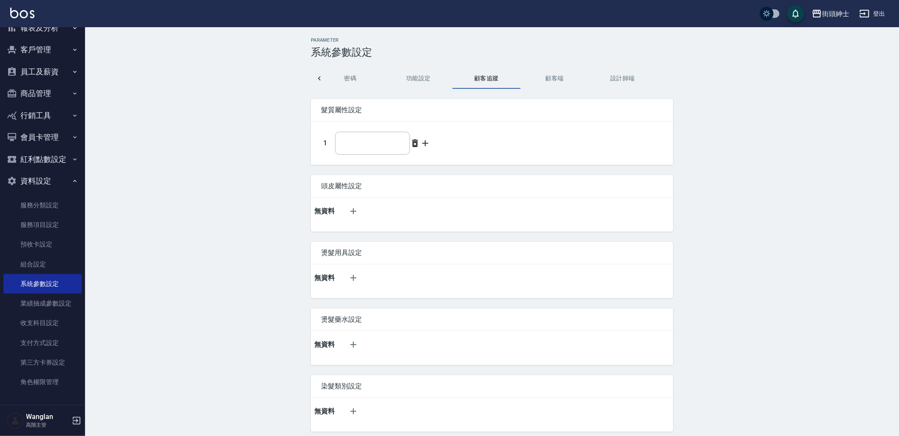
click at [426, 89] on div "Parameter 系統參數設定 打帳單 排班及打卡 薪資 報表 預約 業績依據及抽成 密碼 功能設定 顧客追蹤 顧客端 設計師端 髮質屬性設定 1 ​ 頭皮…" at bounding box center [492, 280] width 383 height 487
click at [425, 80] on button "功能設定" at bounding box center [418, 78] width 68 height 20
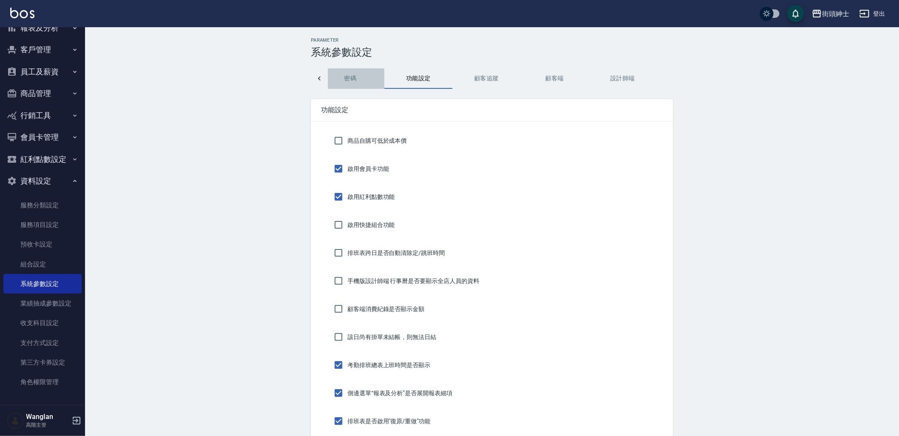
click at [375, 73] on button "密碼" at bounding box center [350, 78] width 68 height 20
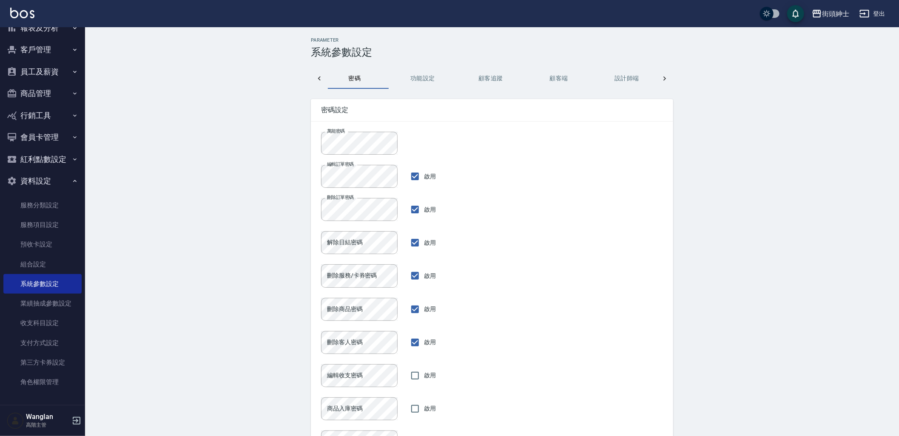
scroll to position [0, 408]
click at [311, 79] on div at bounding box center [319, 78] width 17 height 20
click at [526, 72] on button "預約" at bounding box center [498, 78] width 68 height 20
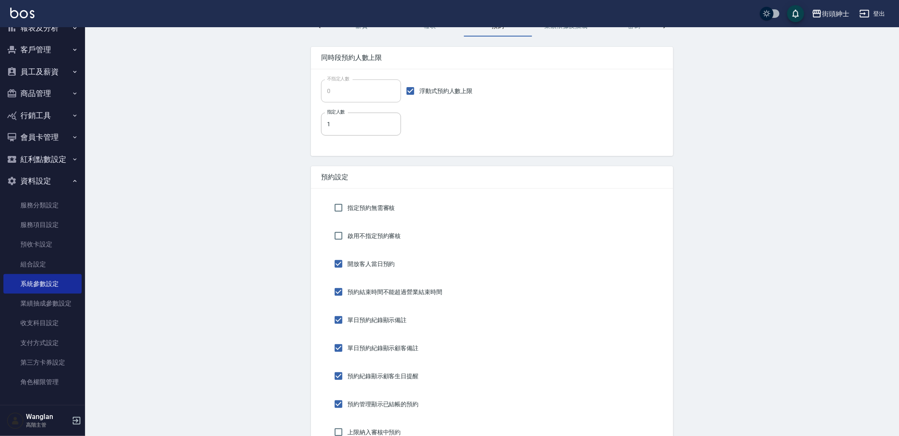
scroll to position [142, 0]
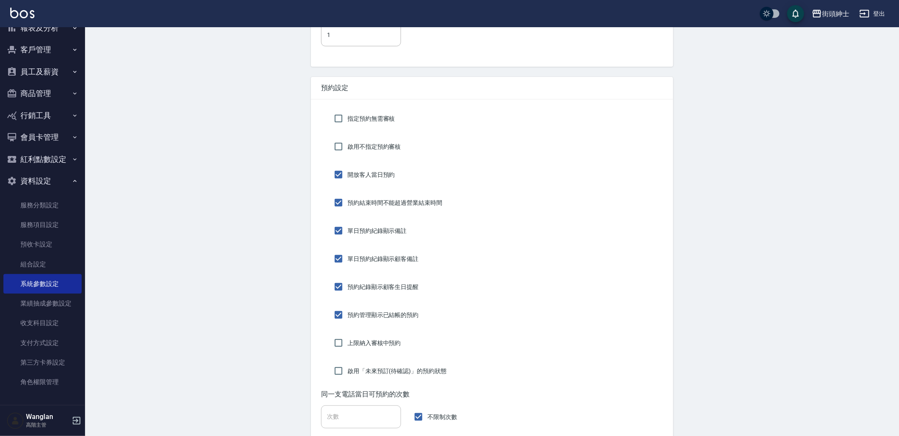
click at [414, 202] on span "預約結束時間不能超過營業結束時間" at bounding box center [394, 203] width 95 height 9
click at [347, 202] on input "預約結束時間不能超過營業結束時間" at bounding box center [338, 203] width 18 height 18
checkbox input "false"
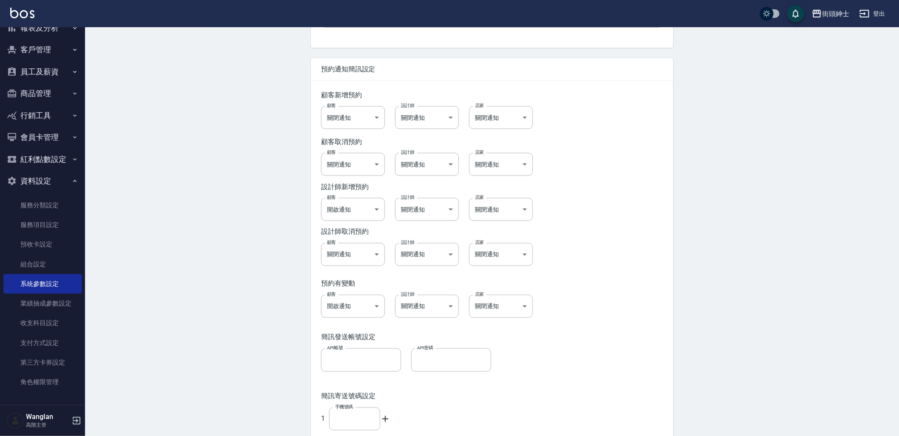
scroll to position [1605, 0]
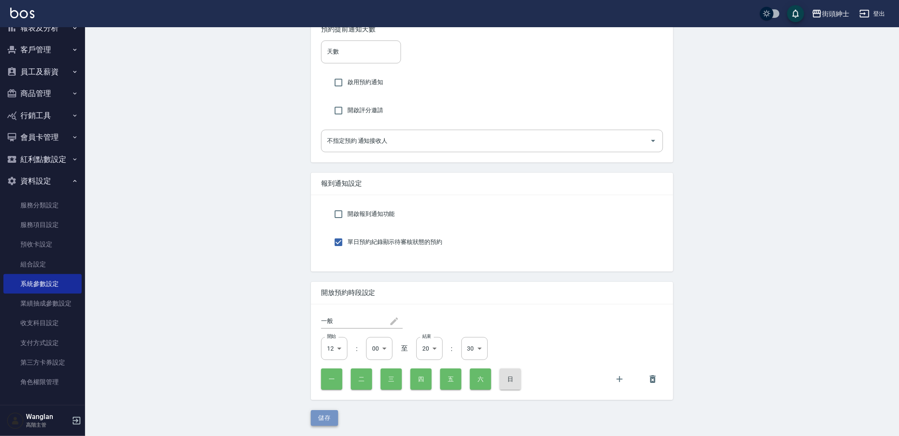
click at [327, 415] on button "儲存" at bounding box center [324, 418] width 27 height 16
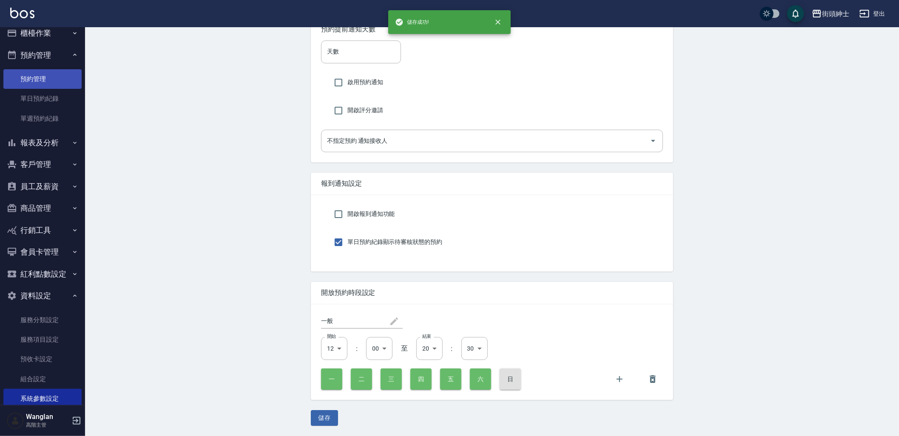
scroll to position [0, 0]
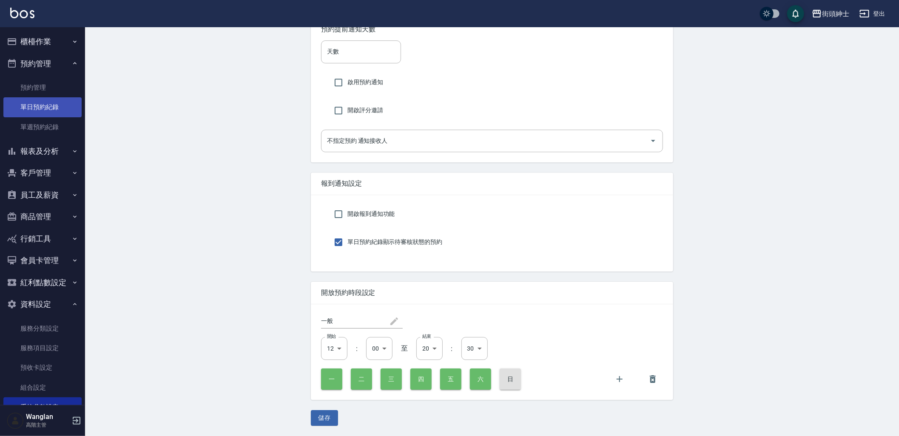
click at [69, 103] on link "單日預約紀錄" at bounding box center [42, 107] width 78 height 20
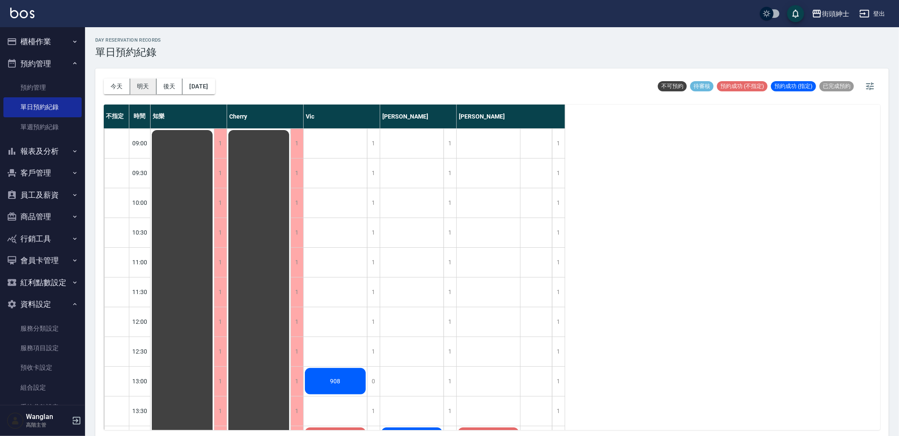
click at [147, 86] on button "明天" at bounding box center [143, 87] width 26 height 16
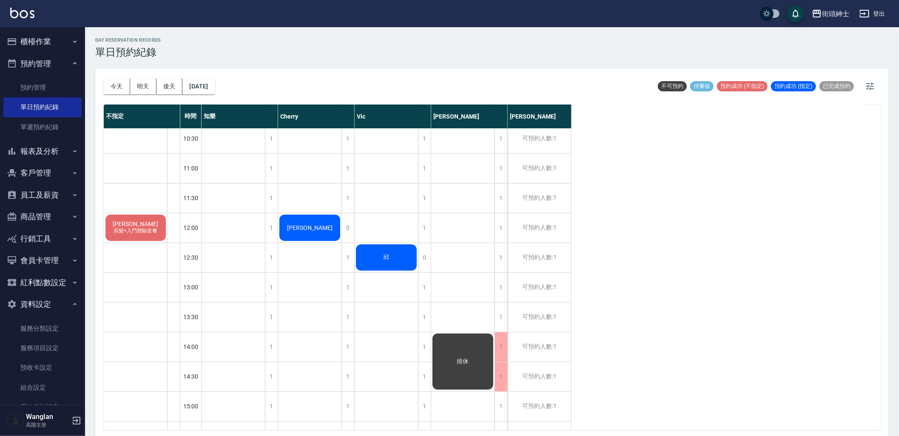
scroll to position [94, 0]
click at [152, 224] on div "[PERSON_NAME] 剪髮+入門體驗套餐" at bounding box center [135, 227] width 63 height 29
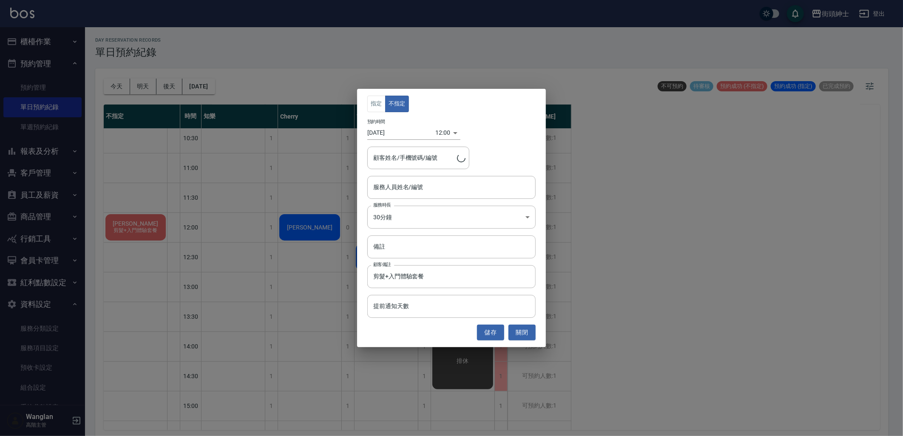
type input "[PERSON_NAME]/0917500793"
click at [454, 182] on input "服務人員姓名/編號" at bounding box center [451, 187] width 161 height 15
click at [475, 126] on div "預約時間 [DATE] 12:00 1755057600000" at bounding box center [451, 129] width 168 height 21
click at [520, 332] on button "關閉" at bounding box center [521, 333] width 27 height 16
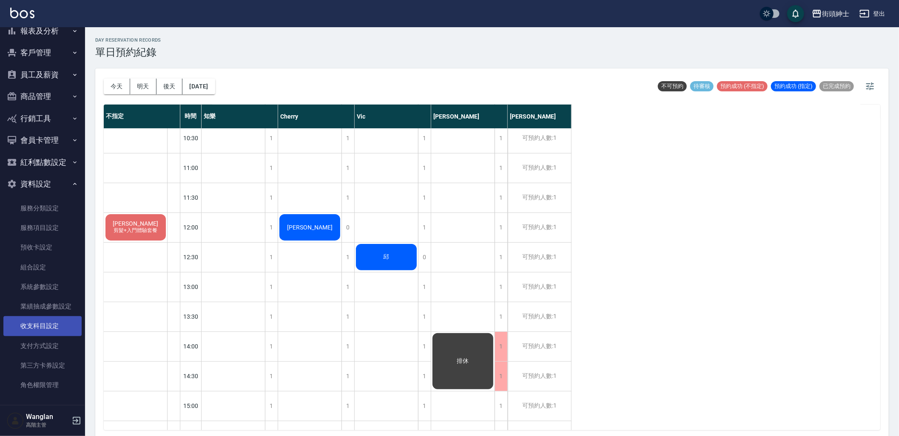
scroll to position [123, 0]
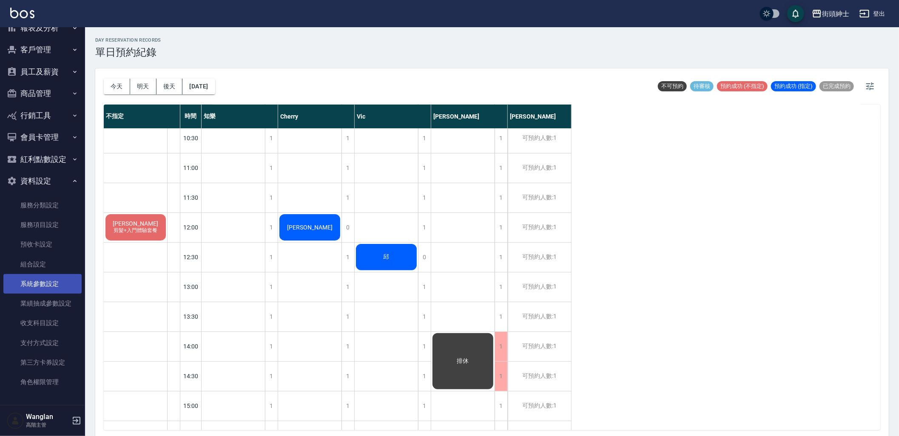
click at [56, 281] on link "系統參數設定" at bounding box center [42, 284] width 78 height 20
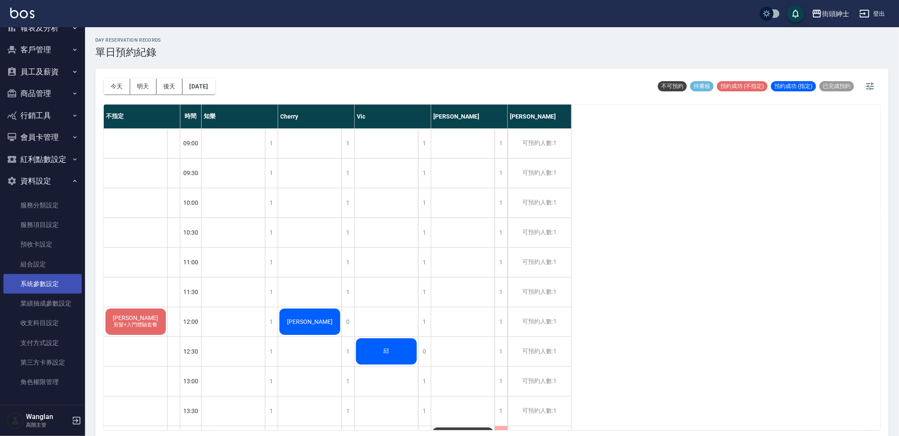
click at [55, 290] on link "系統參數設定" at bounding box center [42, 284] width 78 height 20
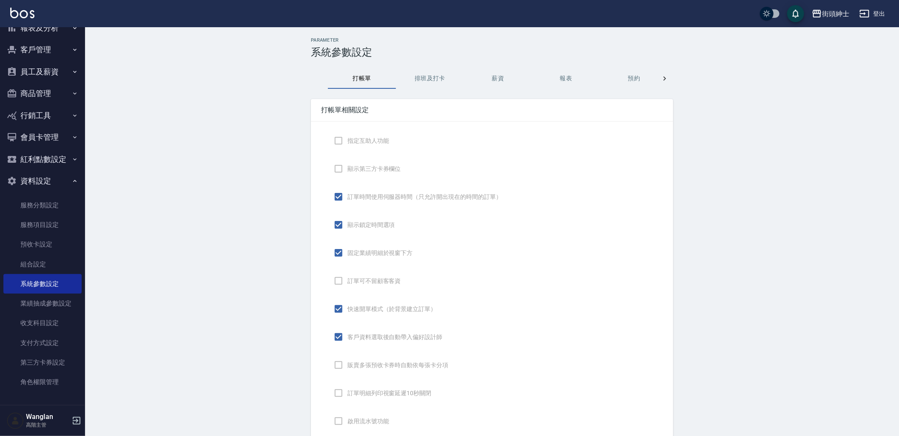
click at [640, 74] on button "預約" at bounding box center [634, 78] width 68 height 20
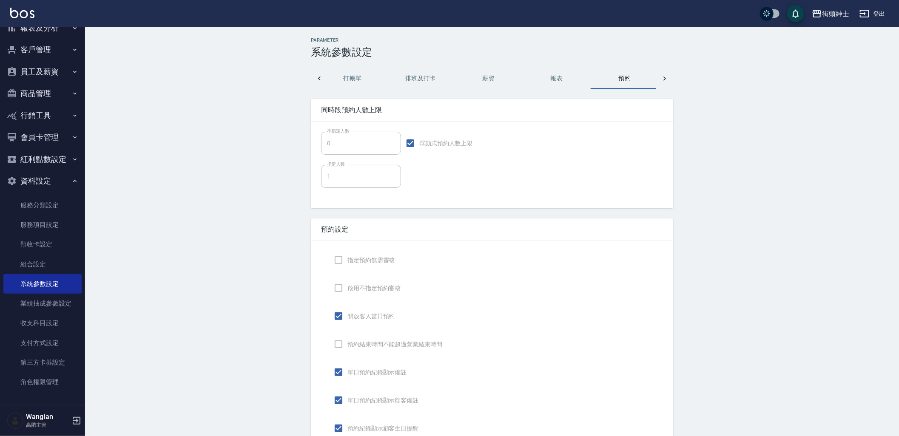
scroll to position [0, 11]
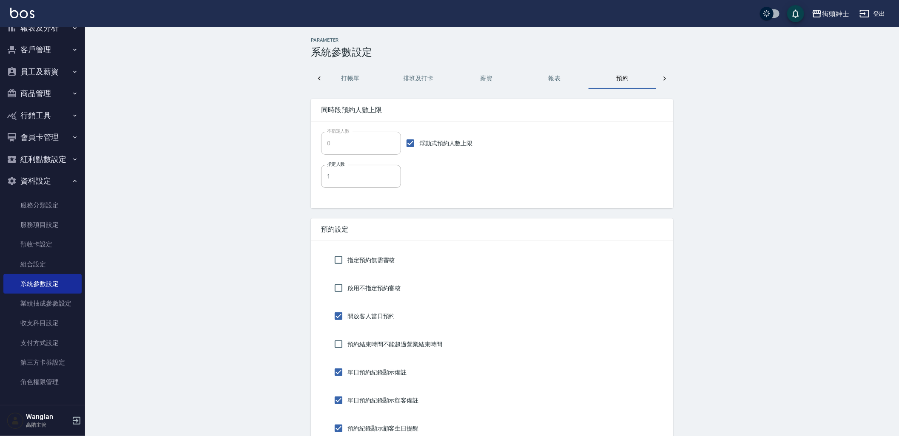
click at [386, 290] on span "啟用不指定預約審核" at bounding box center [374, 288] width 54 height 9
click at [347, 290] on input "啟用不指定預約審核" at bounding box center [338, 288] width 18 height 18
checkbox input "true"
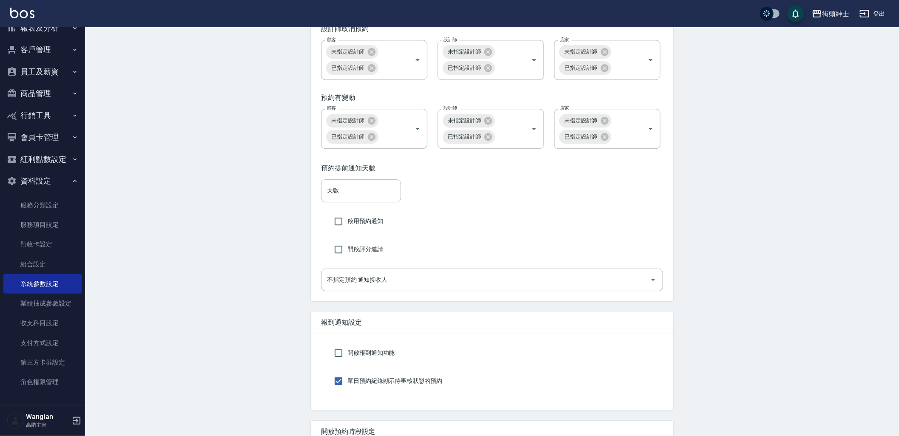
scroll to position [1605, 0]
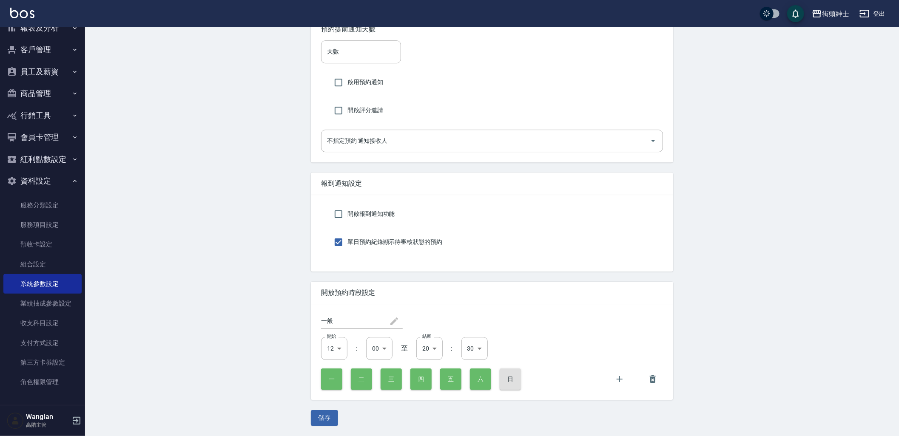
click at [313, 415] on button "儲存" at bounding box center [324, 418] width 27 height 16
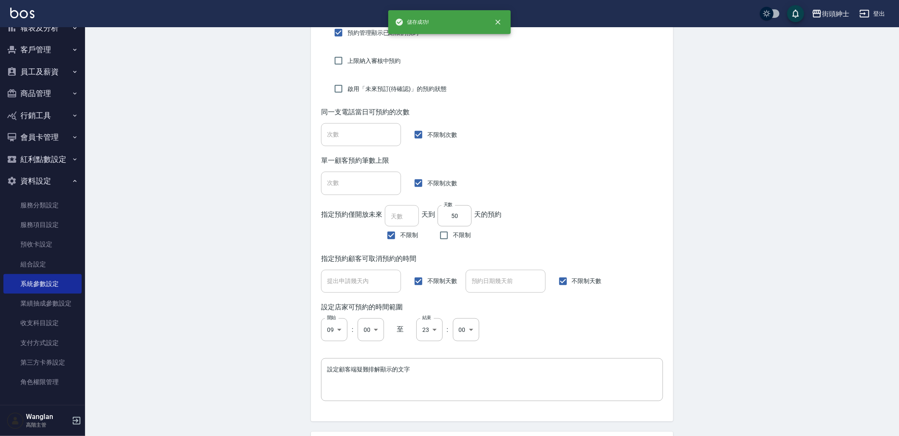
scroll to position [94, 0]
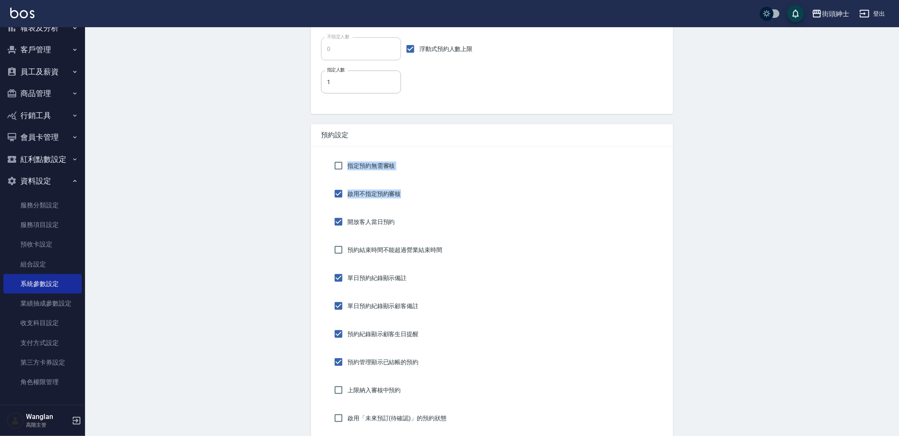
drag, startPoint x: 445, startPoint y: 200, endPoint x: 320, endPoint y: 164, distance: 130.5
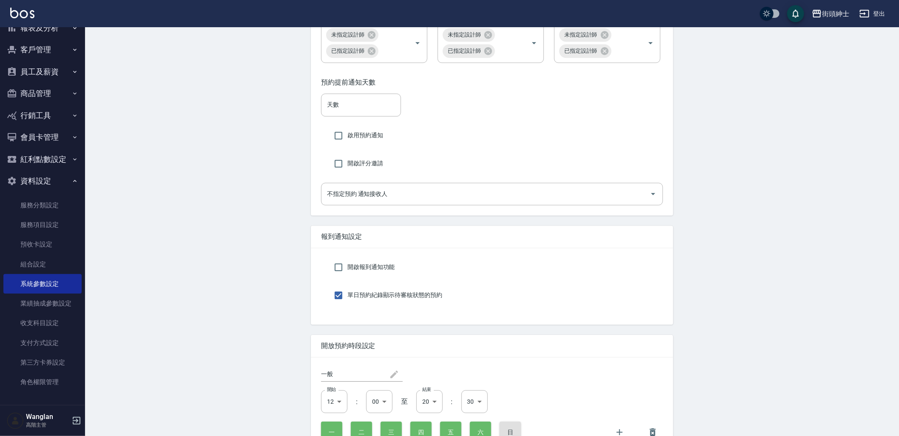
scroll to position [1605, 0]
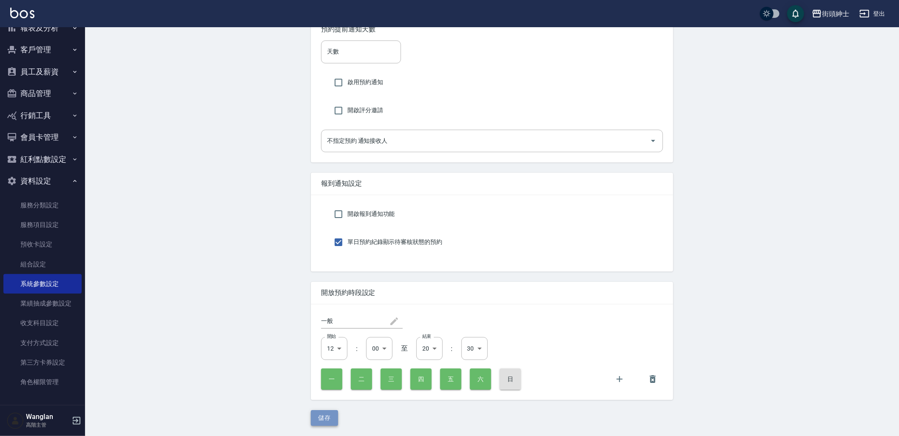
click at [326, 411] on button "儲存" at bounding box center [324, 418] width 27 height 16
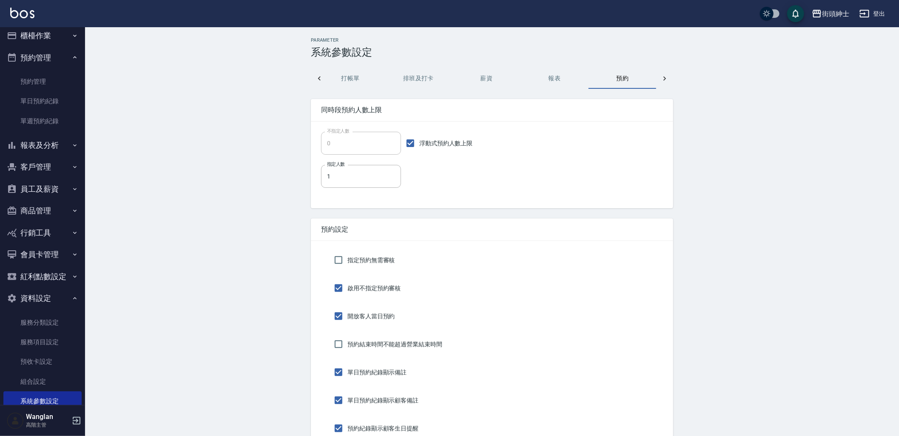
scroll to position [0, 0]
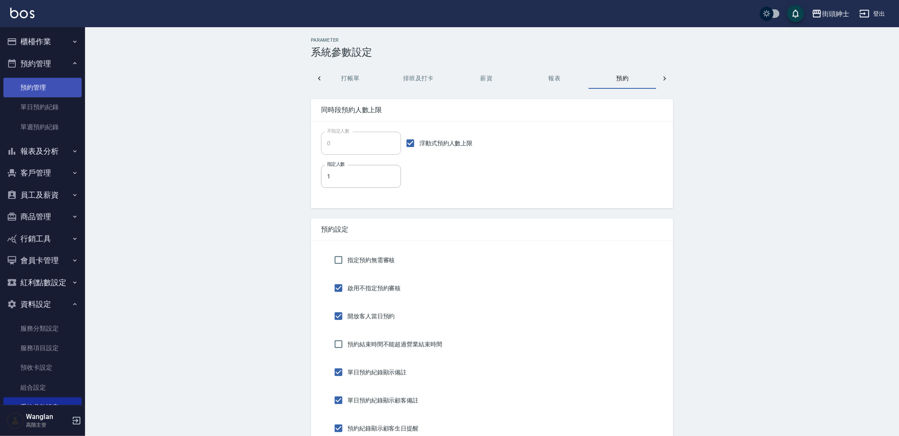
click at [67, 82] on link "預約管理" at bounding box center [42, 88] width 78 height 20
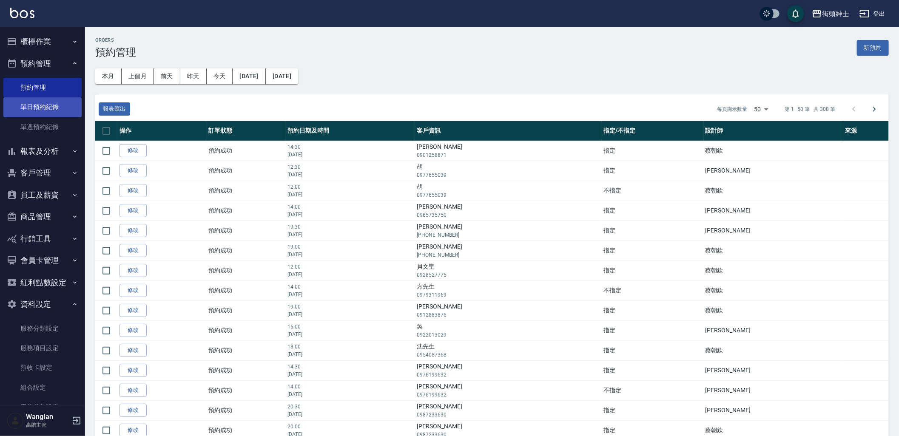
click at [51, 115] on link "單日預約紀錄" at bounding box center [42, 107] width 78 height 20
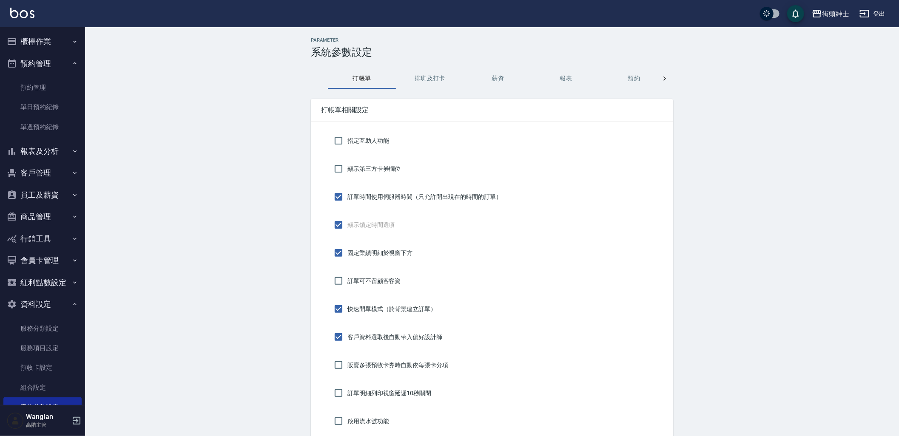
click at [633, 77] on button "預約" at bounding box center [634, 78] width 68 height 20
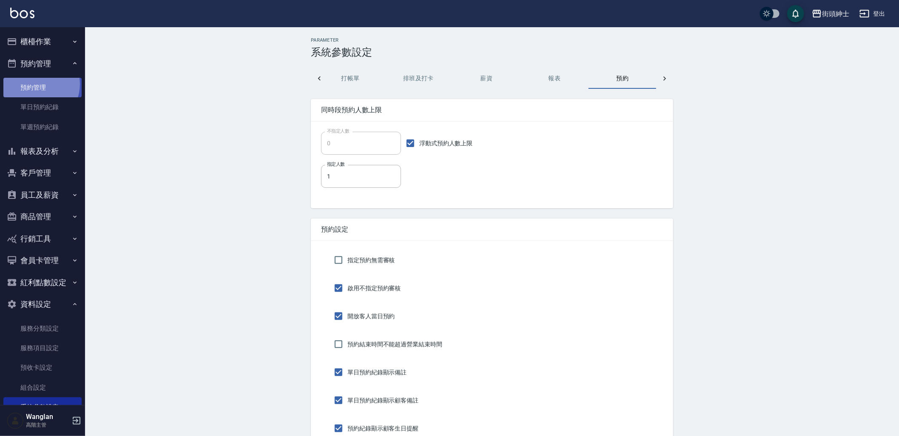
click at [35, 84] on link "預約管理" at bounding box center [42, 88] width 78 height 20
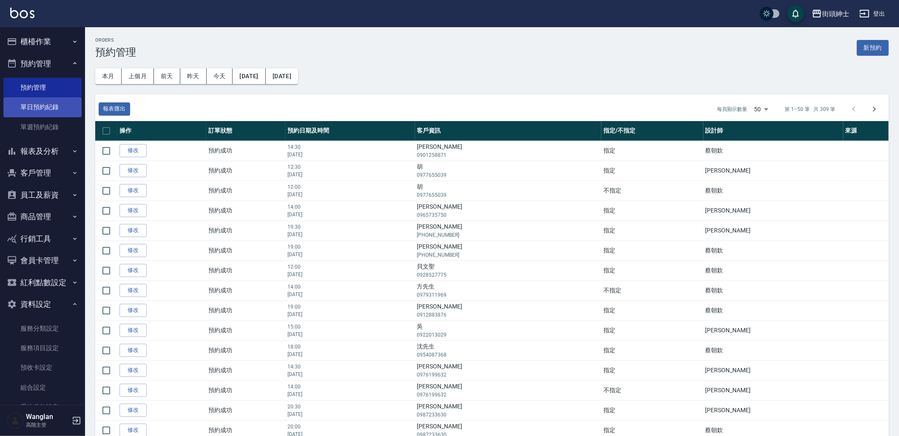
click at [39, 105] on link "單日預約紀錄" at bounding box center [42, 107] width 78 height 20
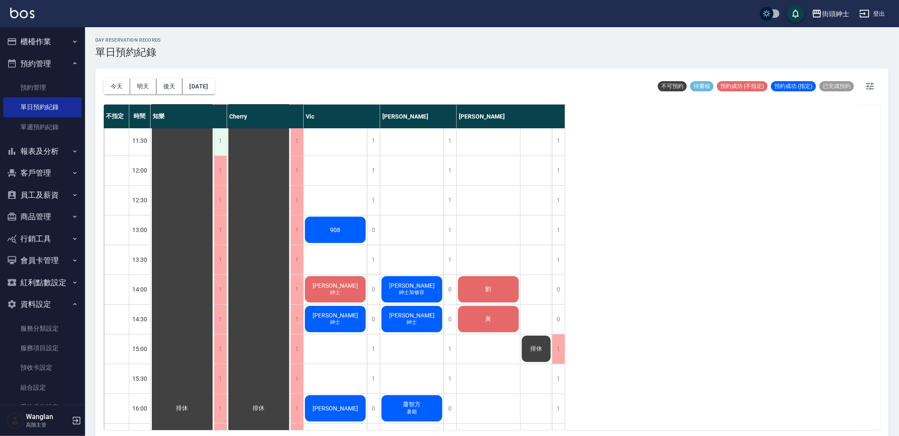
scroll to position [236, 0]
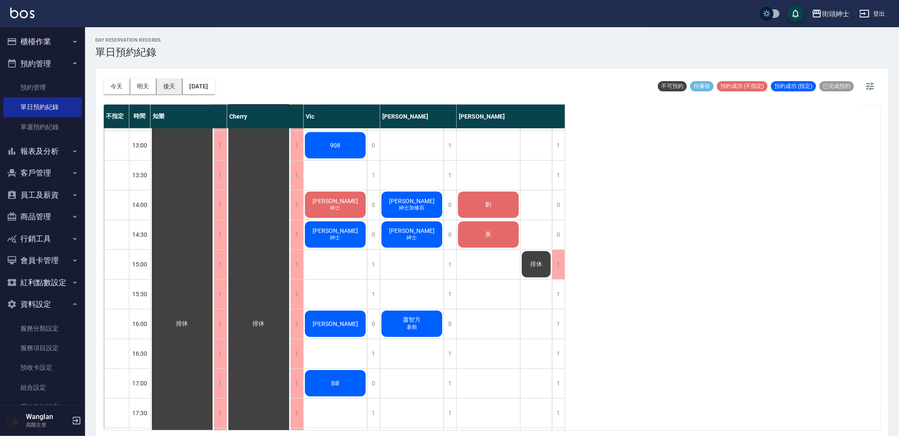
click at [167, 79] on button "後天" at bounding box center [169, 87] width 26 height 16
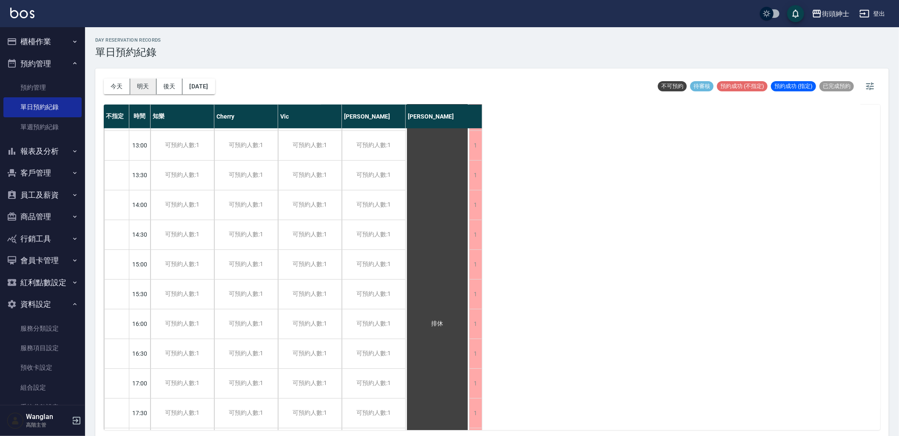
click at [147, 79] on button "明天" at bounding box center [143, 87] width 26 height 16
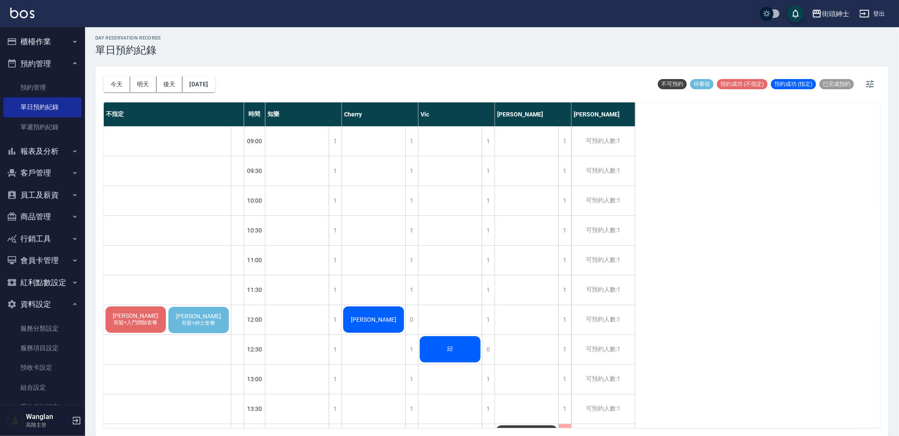
click at [214, 314] on div "[PERSON_NAME] 剪髮+紳士套餐" at bounding box center [198, 320] width 63 height 29
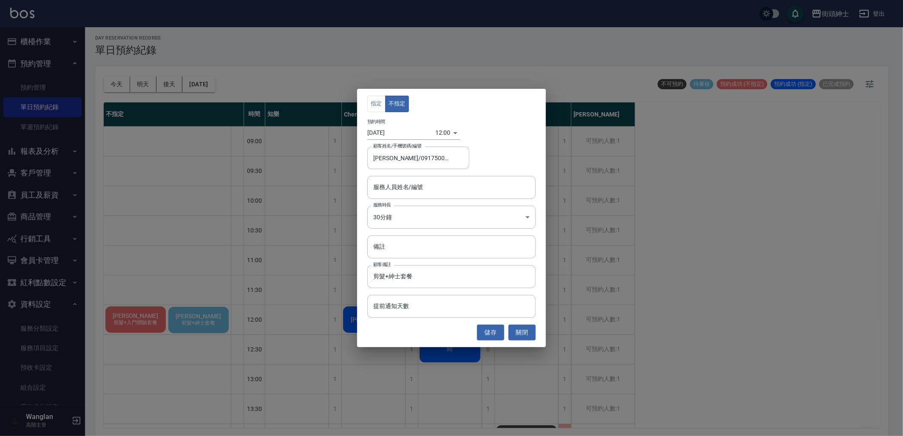
click at [781, 241] on div "指定 不指定 預約時間 [DATE] 12:00 1755057600000 顧客姓名/手機號碼/編號 [PERSON_NAME]/0917500793 顧客…" at bounding box center [451, 218] width 903 height 436
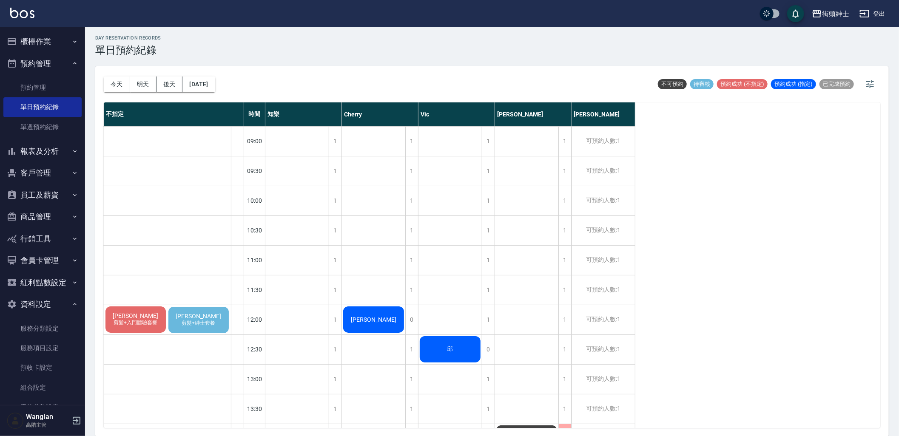
click at [137, 318] on span "[PERSON_NAME]" at bounding box center [135, 315] width 49 height 7
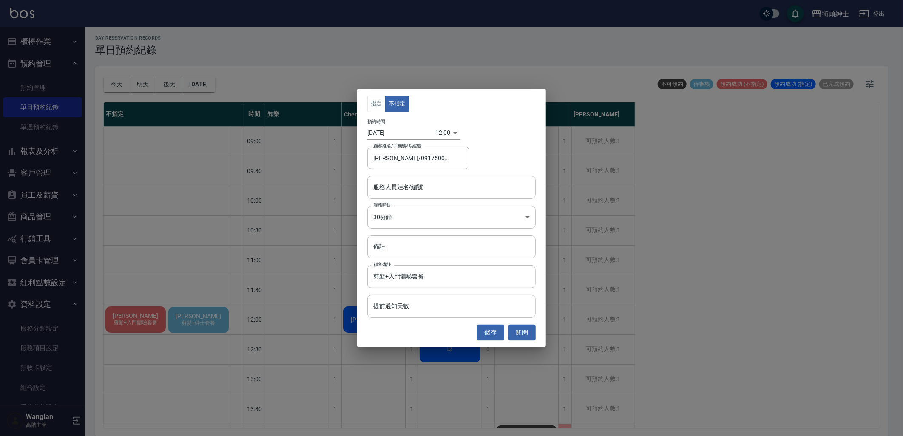
click at [643, 319] on div "指定 不指定 預約時間 [DATE] 12:00 1755057600000 顧客姓名/手機號碼/編號 [PERSON_NAME]/0917500793 顧客…" at bounding box center [451, 218] width 903 height 436
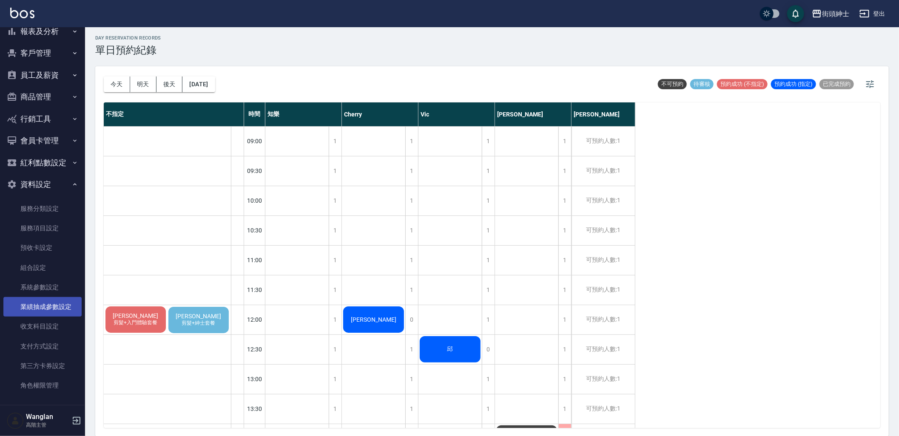
scroll to position [123, 0]
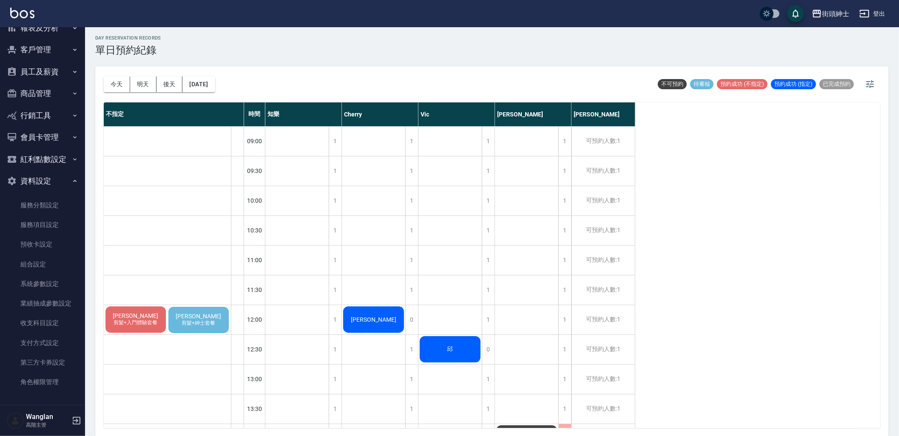
drag, startPoint x: 58, startPoint y: 63, endPoint x: 57, endPoint y: 69, distance: 6.4
click at [58, 63] on button "員工及薪資" at bounding box center [42, 72] width 78 height 22
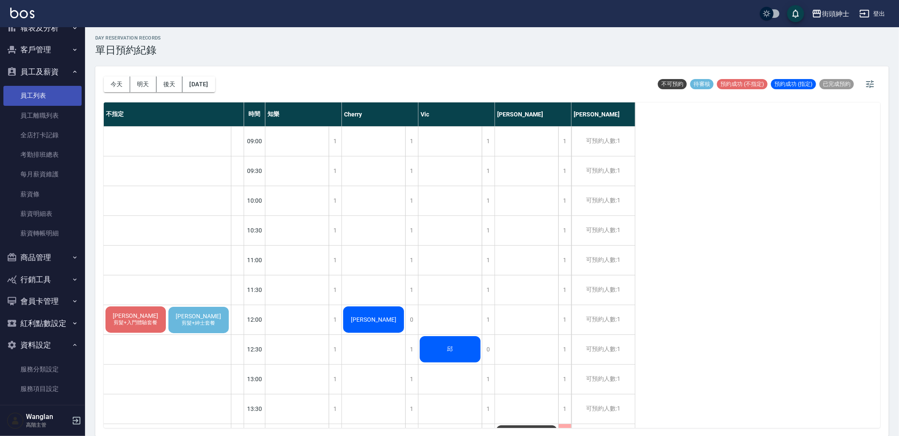
click at [55, 93] on link "員工列表" at bounding box center [42, 96] width 78 height 20
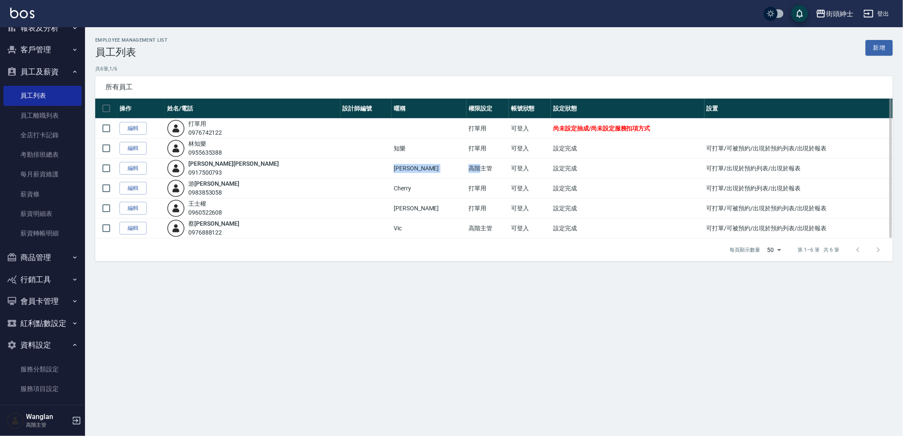
drag, startPoint x: 397, startPoint y: 169, endPoint x: 298, endPoint y: 165, distance: 100.0
click at [298, 165] on tr "編輯 [PERSON_NAME] 0917500793 戴比 高階主管 可登入 設定完成 可打單/出現於預約列表/出現於報表" at bounding box center [493, 169] width 797 height 20
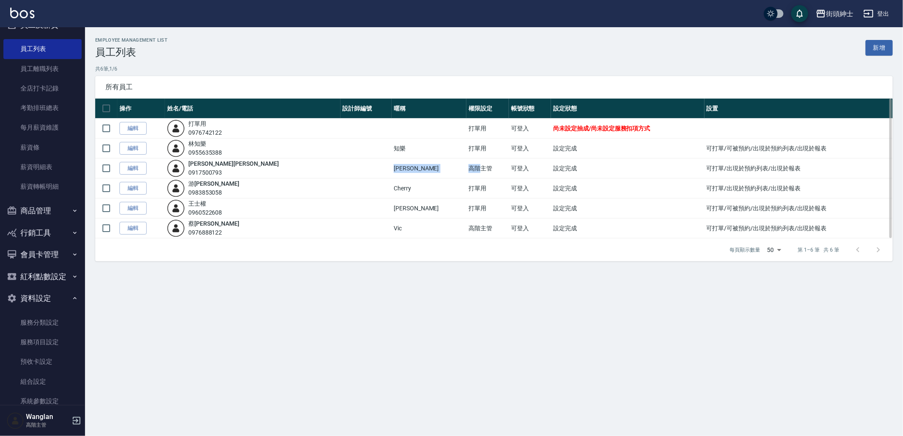
scroll to position [170, 0]
click at [223, 173] on div "0917500793" at bounding box center [233, 172] width 91 height 9
copy div "0917500793"
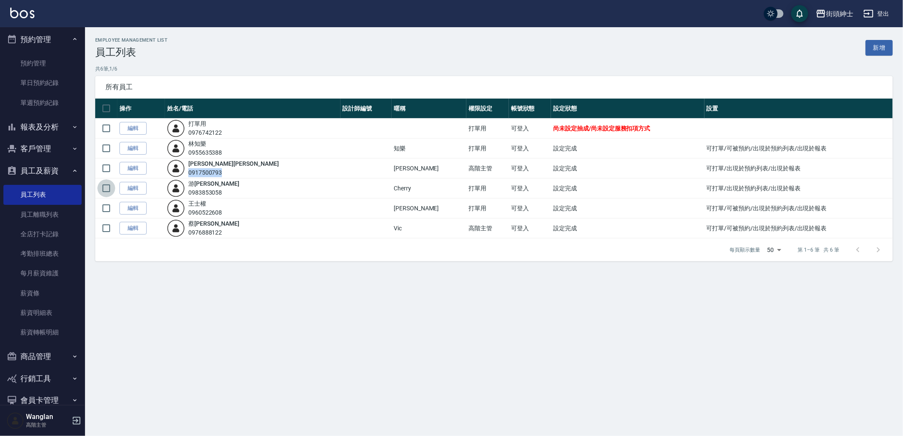
scroll to position [0, 0]
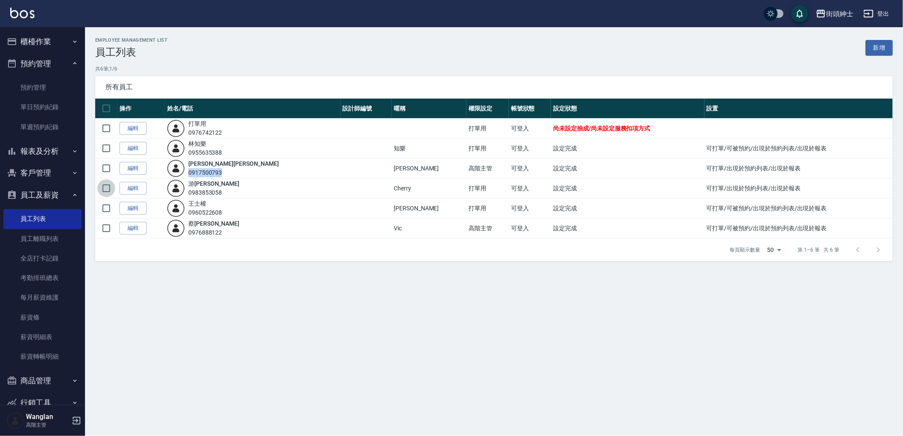
click at [44, 169] on button "客戶管理" at bounding box center [42, 173] width 78 height 22
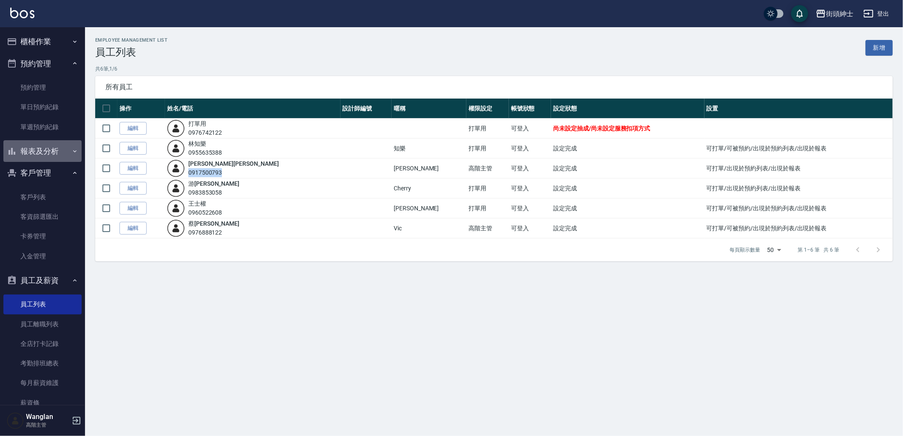
click at [45, 155] on button "報表及分析" at bounding box center [42, 151] width 78 height 22
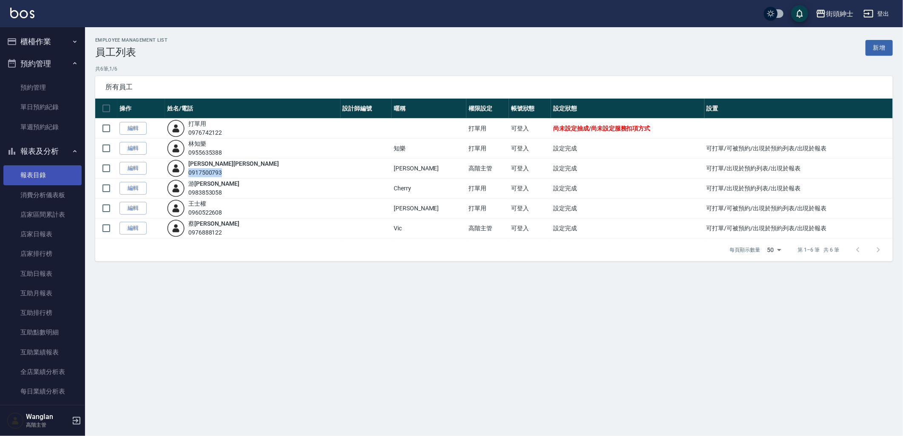
click at [39, 182] on link "報表目錄" at bounding box center [42, 175] width 78 height 20
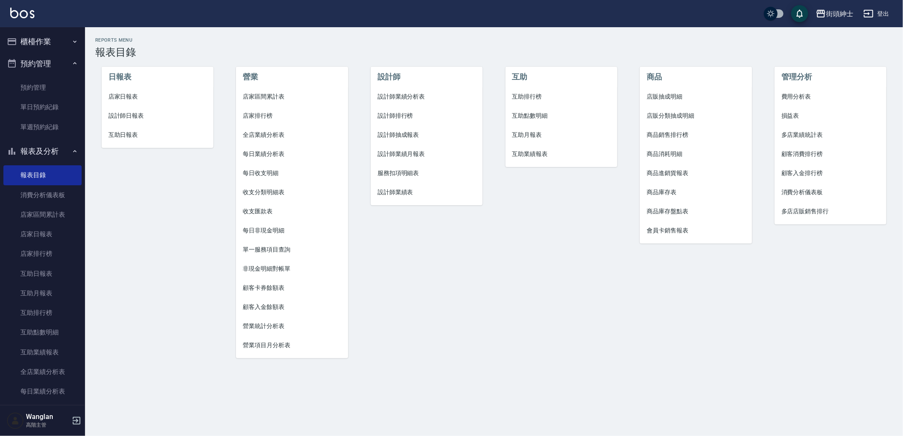
click at [537, 235] on div "互助 互助排行榜 互助點數明細 互助月報表 互助業績報表" at bounding box center [556, 207] width 135 height 319
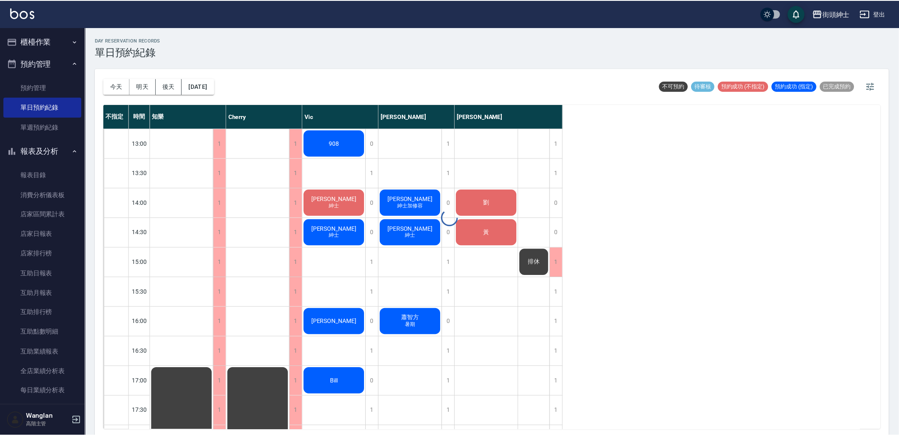
scroll to position [2, 0]
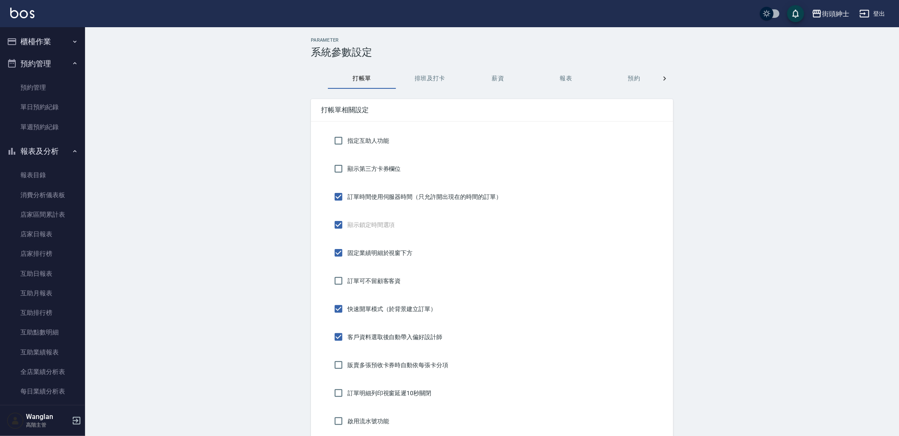
click at [625, 76] on button "預約" at bounding box center [634, 78] width 68 height 20
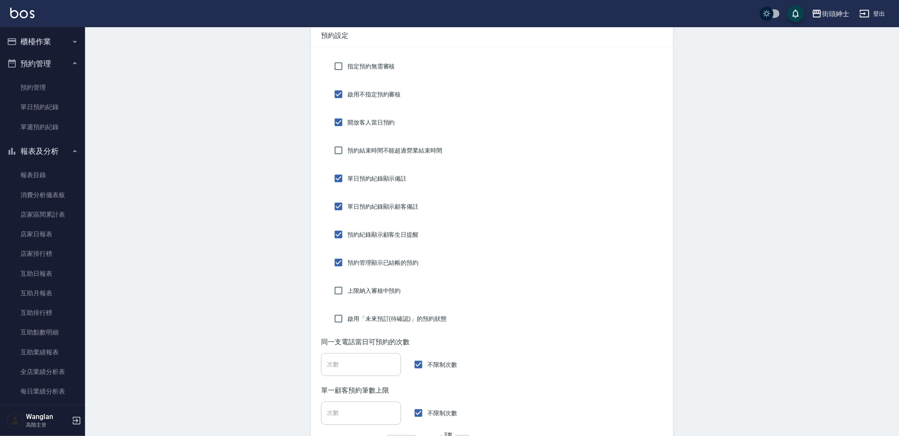
scroll to position [189, 0]
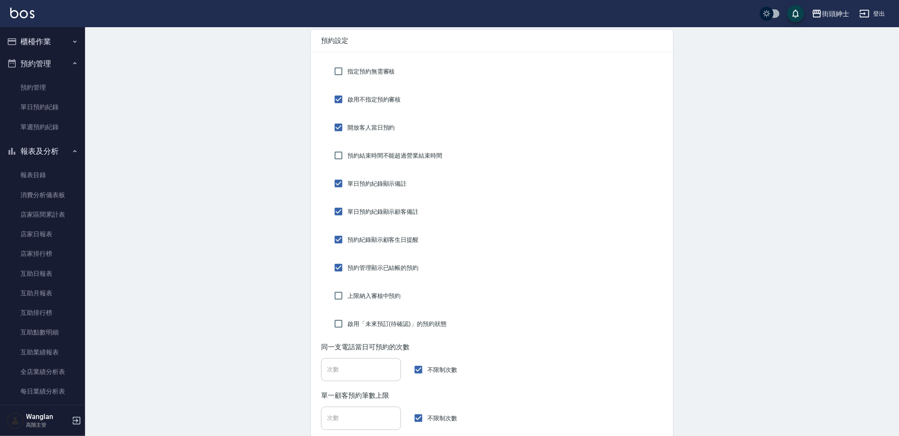
drag, startPoint x: 33, startPoint y: 83, endPoint x: 386, endPoint y: 325, distance: 428.1
click at [33, 83] on link "預約管理" at bounding box center [42, 88] width 78 height 20
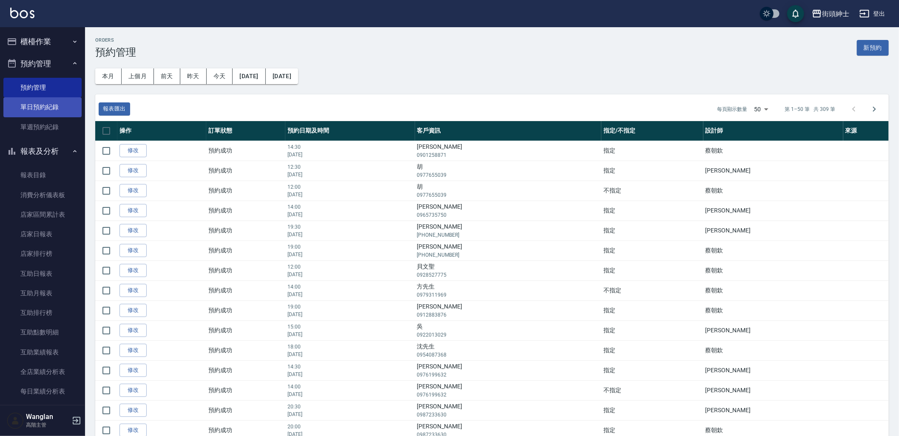
click at [57, 108] on link "單日預約紀錄" at bounding box center [42, 107] width 78 height 20
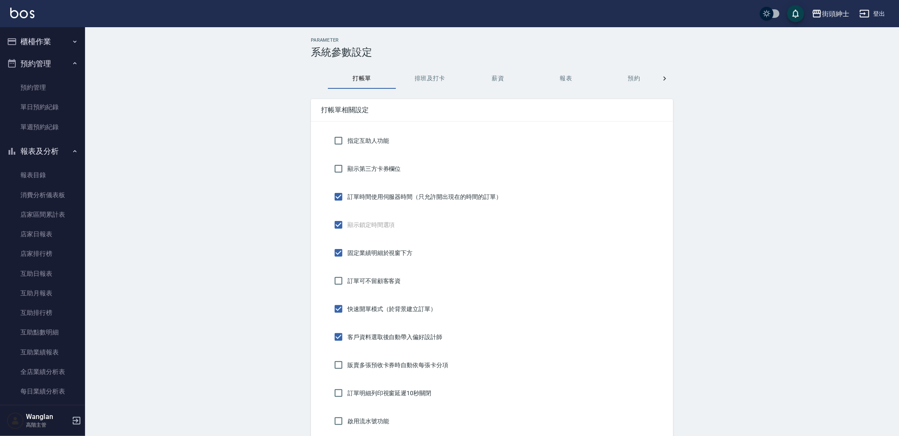
click at [640, 69] on button "預約" at bounding box center [634, 78] width 68 height 20
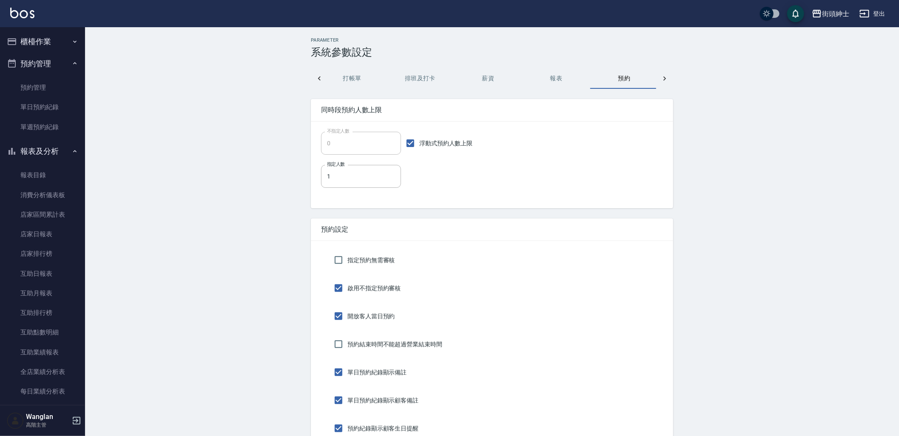
scroll to position [0, 11]
click at [26, 113] on link "單日預約紀錄" at bounding box center [42, 107] width 78 height 20
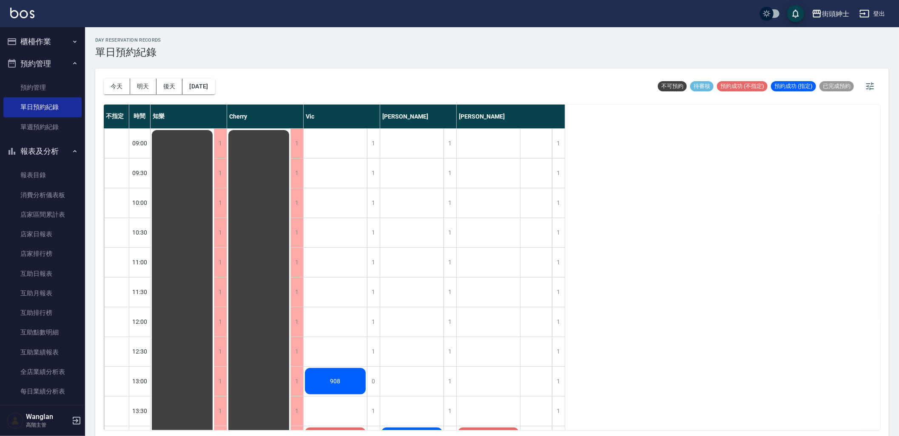
click at [712, 241] on div "不指定 時間 知樂 Cherry [PERSON_NAME] 09:00 09:30 10:00 10:30 11:00 11:30 12:00 12:30 …" at bounding box center [492, 268] width 776 height 326
drag, startPoint x: 777, startPoint y: 172, endPoint x: 647, endPoint y: 68, distance: 166.1
click at [777, 172] on div "不指定 時間 知樂 Cherry [PERSON_NAME] 09:00 09:30 10:00 10:30 11:00 11:30 12:00 12:30 …" at bounding box center [492, 268] width 776 height 326
drag, startPoint x: 69, startPoint y: 87, endPoint x: 454, endPoint y: 2, distance: 393.9
click at [69, 87] on link "預約管理" at bounding box center [42, 88] width 78 height 20
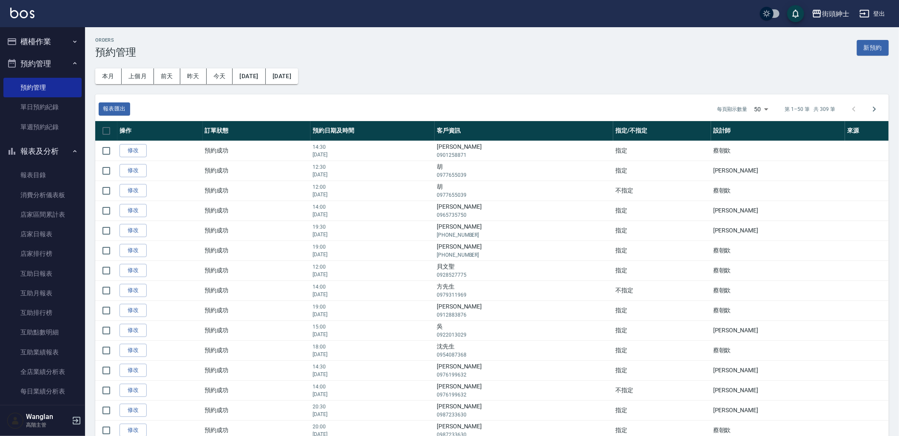
click at [769, 72] on div "本月 上個月 [DATE] [DATE] [DATE] [DATE] [DATE]" at bounding box center [488, 72] width 800 height 43
